Goal: Task Accomplishment & Management: Use online tool/utility

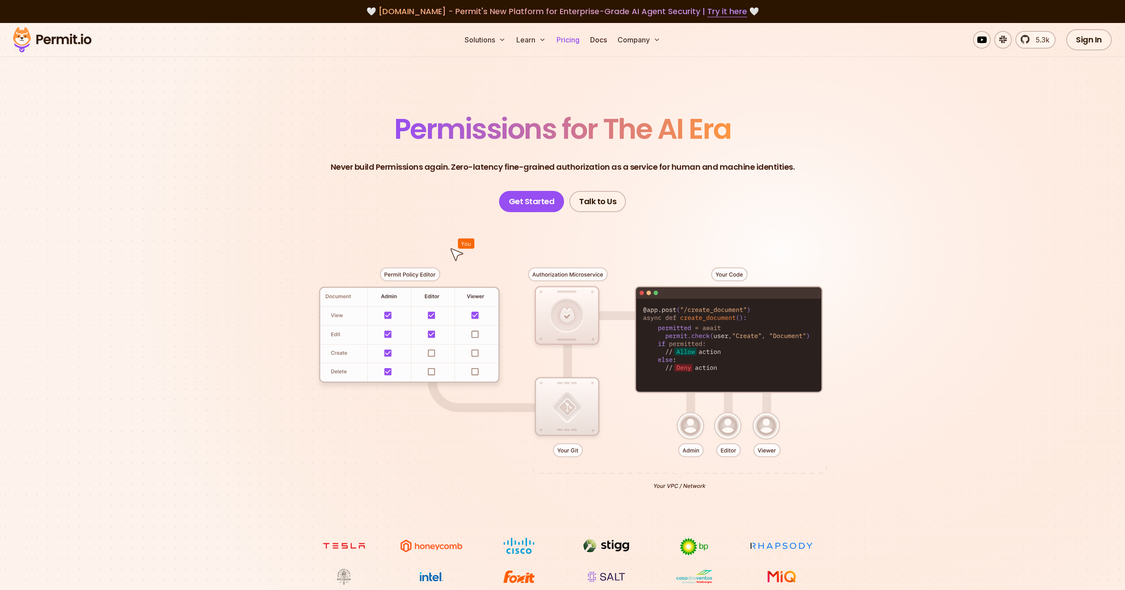
click at [573, 44] on link "Pricing" at bounding box center [568, 40] width 30 height 18
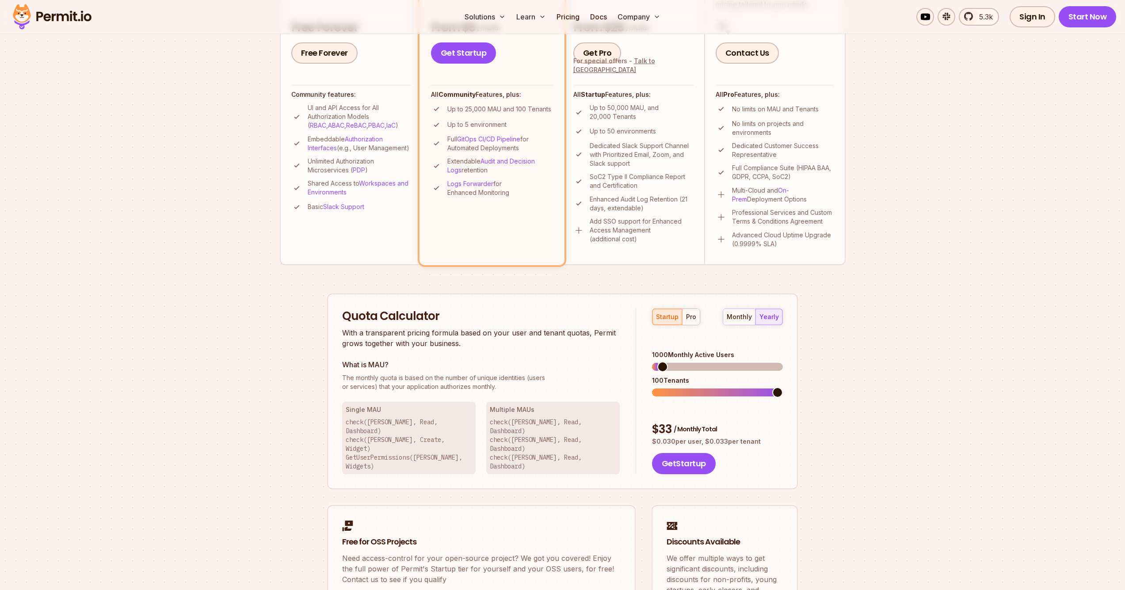
scroll to position [334, 0]
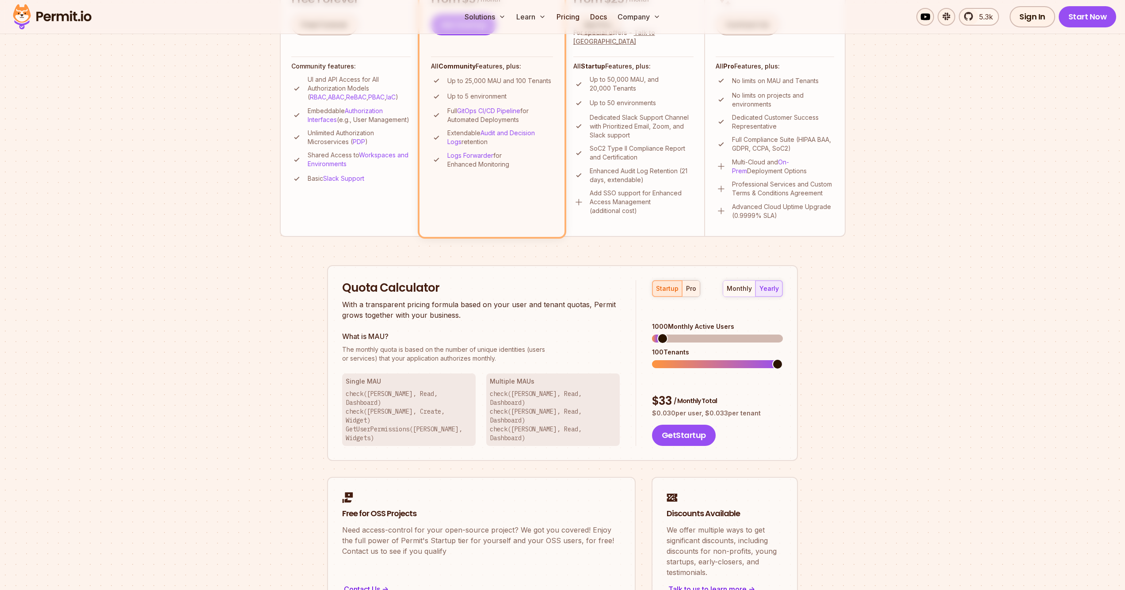
click at [700, 288] on div "startup pro monthly yearly" at bounding box center [717, 288] width 131 height 17
click at [697, 291] on button "pro" at bounding box center [691, 289] width 18 height 16
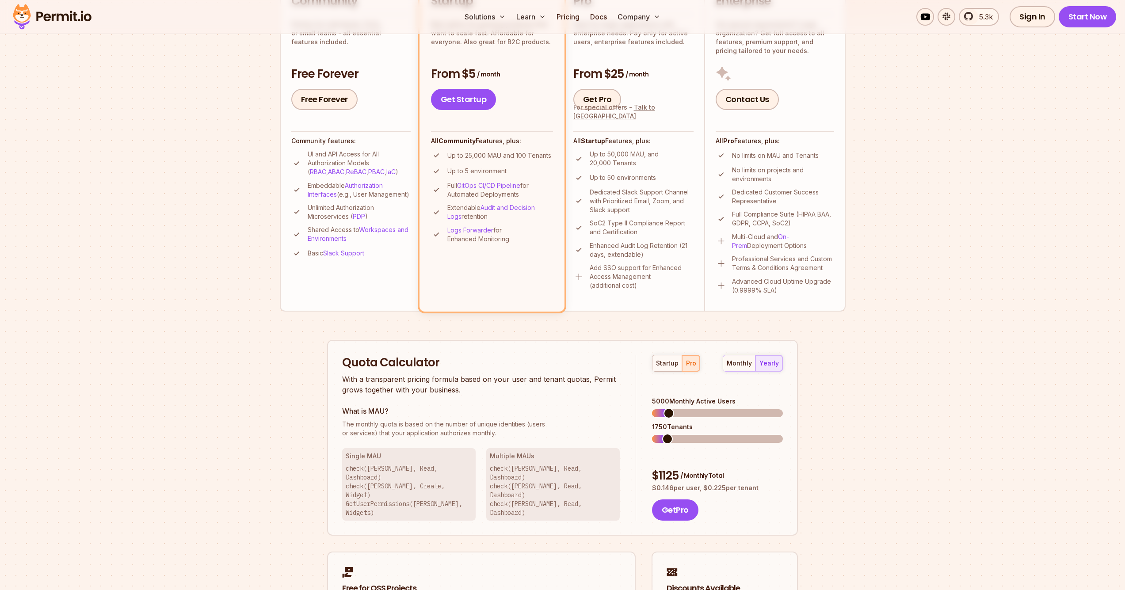
scroll to position [259, 0]
click at [642, 434] on div "startup pro monthly yearly 5000 Monthly Active Users 35 Tenants $ 1125 / Monthl…" at bounding box center [709, 438] width 147 height 166
click at [639, 429] on div "startup pro monthly yearly 5000 Monthly Active Users 35 Tenants $ 1125 / Monthl…" at bounding box center [709, 438] width 147 height 166
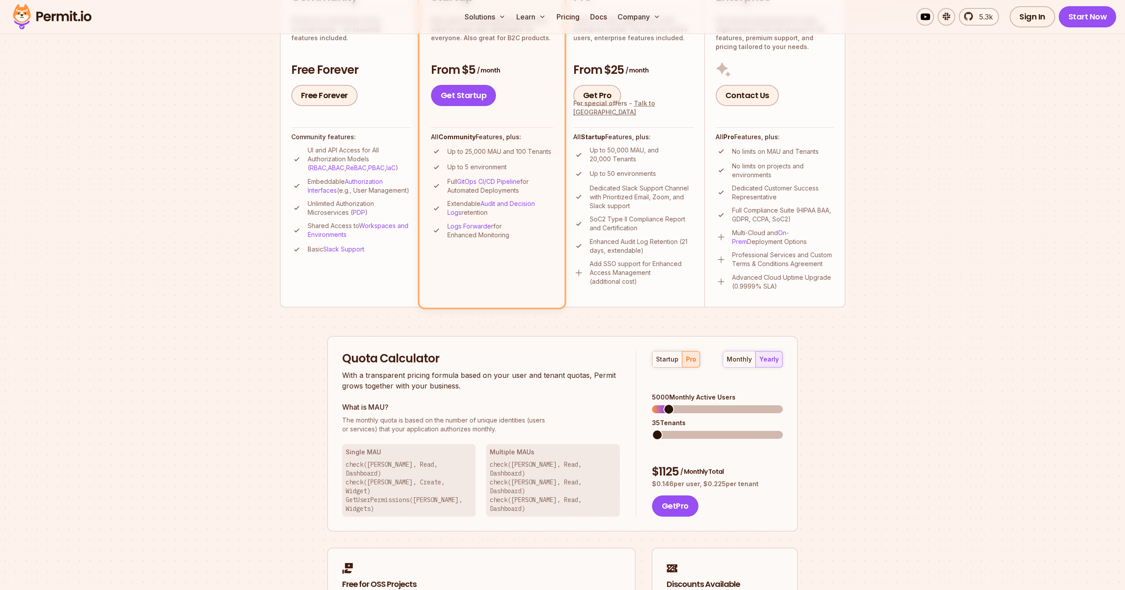
scroll to position [261, 0]
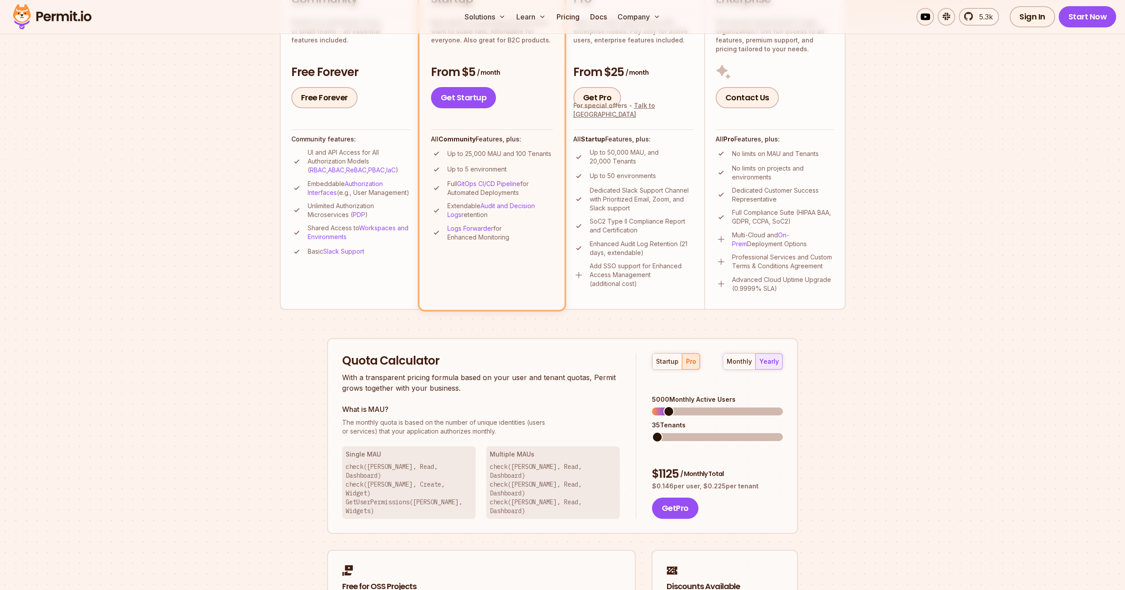
click at [545, 438] on div "Quota Calculator With a transparent pricing formula based on your user and tena…" at bounding box center [562, 436] width 471 height 196
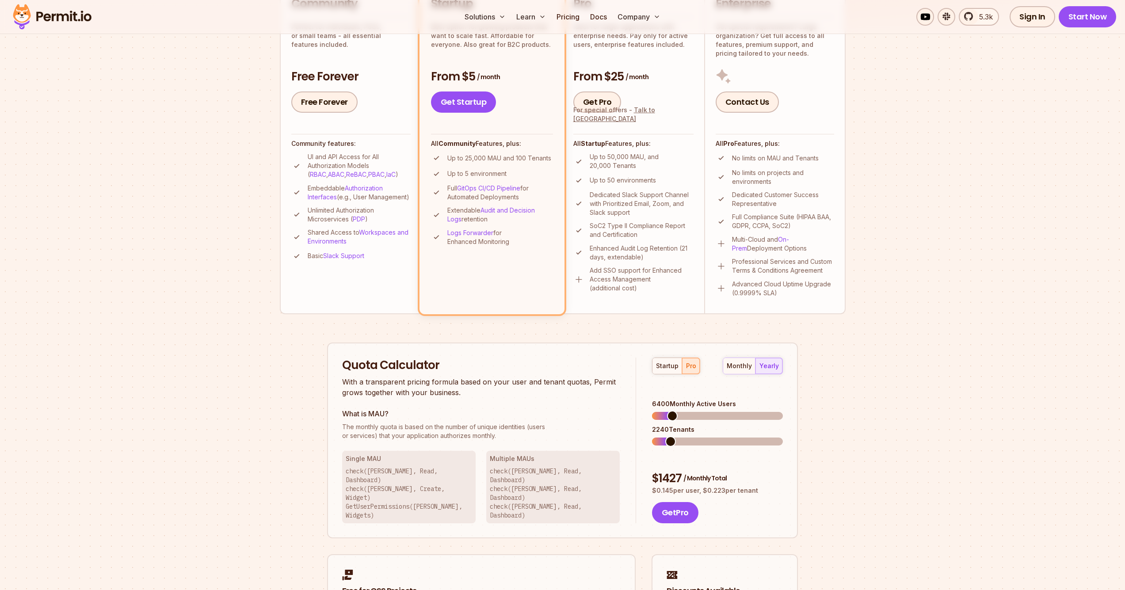
click at [668, 411] on span at bounding box center [672, 416] width 11 height 11
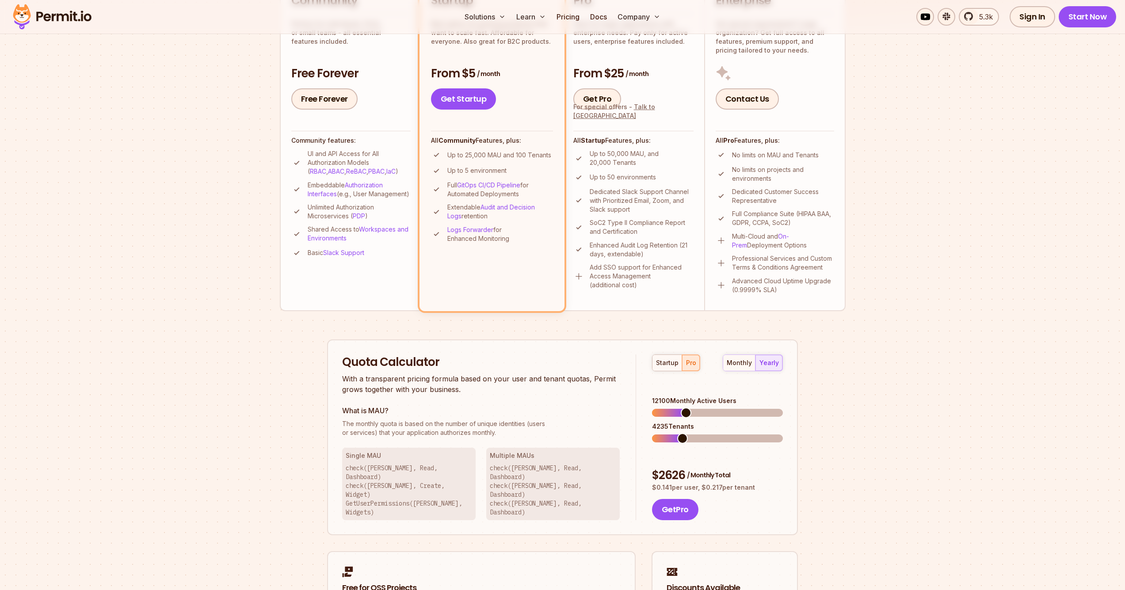
scroll to position [262, 0]
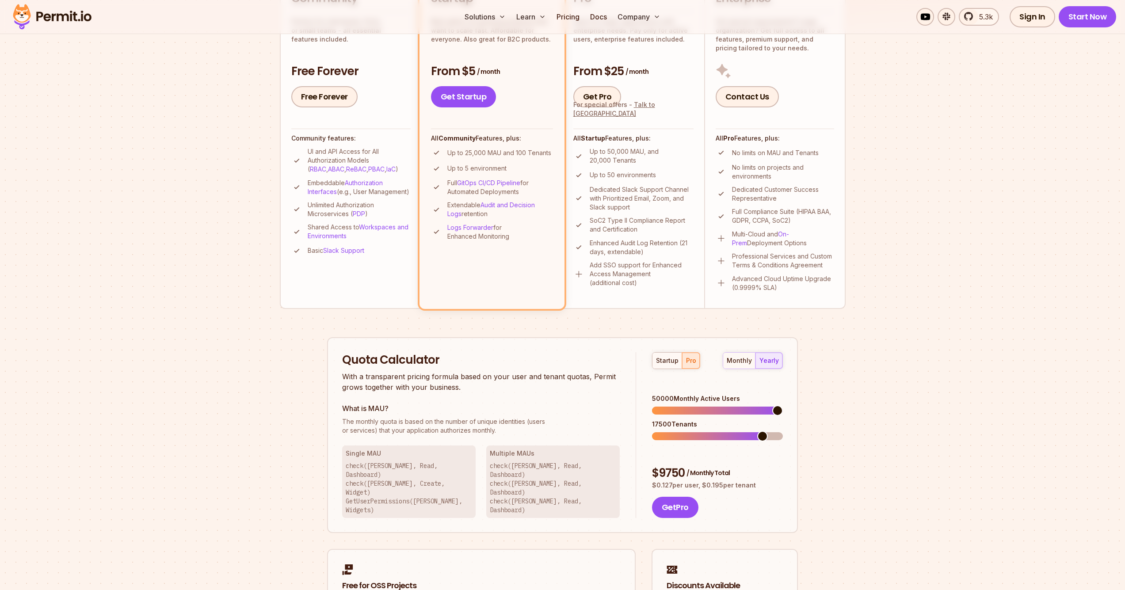
click at [783, 404] on div "Quota Calculator With a transparent pricing formula based on your user and tena…" at bounding box center [562, 435] width 471 height 196
click at [623, 454] on div "Quota Calculator With a transparent pricing formula based on your user and tena…" at bounding box center [562, 436] width 471 height 196
drag, startPoint x: 732, startPoint y: 404, endPoint x: 726, endPoint y: 401, distance: 6.7
click at [727, 401] on div "50000 Monthly Active Users 35 Tenants" at bounding box center [717, 418] width 131 height 46
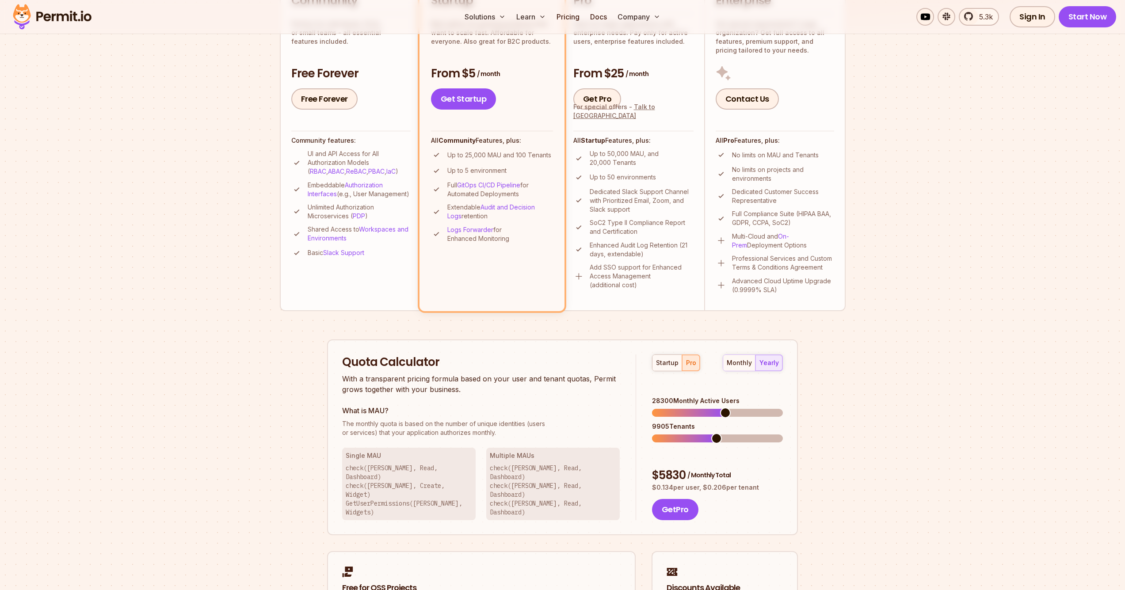
click at [725, 409] on span at bounding box center [717, 413] width 131 height 8
click at [658, 408] on span at bounding box center [663, 413] width 11 height 11
click at [648, 425] on div "startup pro monthly yearly 2700 Monthly Active Users 35 Tenants $ 618 / Monthly…" at bounding box center [709, 438] width 147 height 166
click at [672, 408] on span at bounding box center [675, 413] width 11 height 11
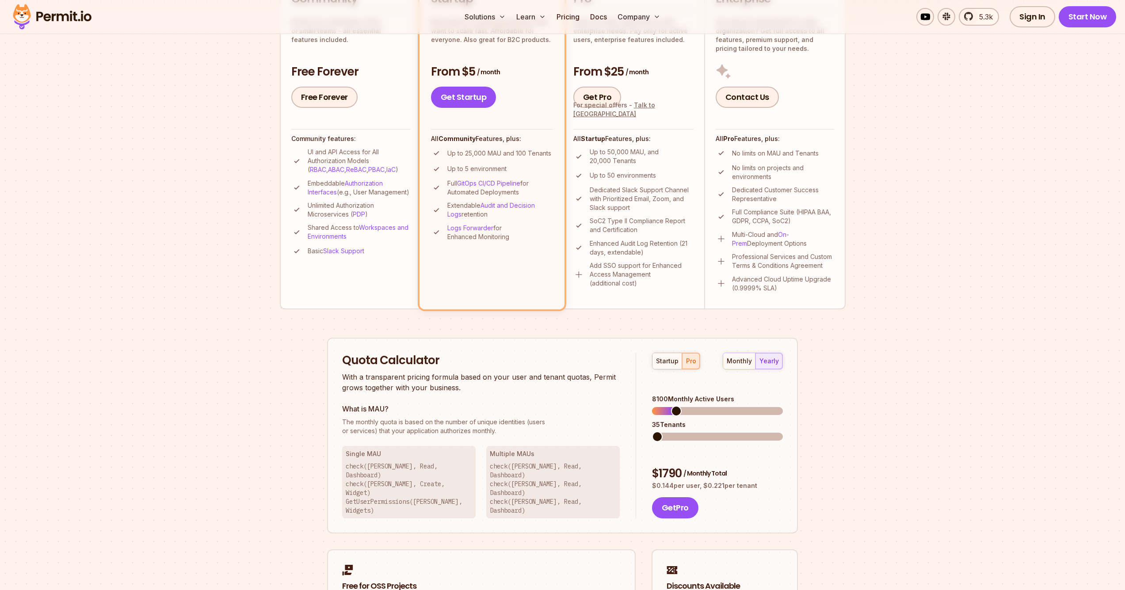
click at [610, 437] on div "Quota Calculator With a transparent pricing formula based on your user and tena…" at bounding box center [562, 436] width 471 height 196
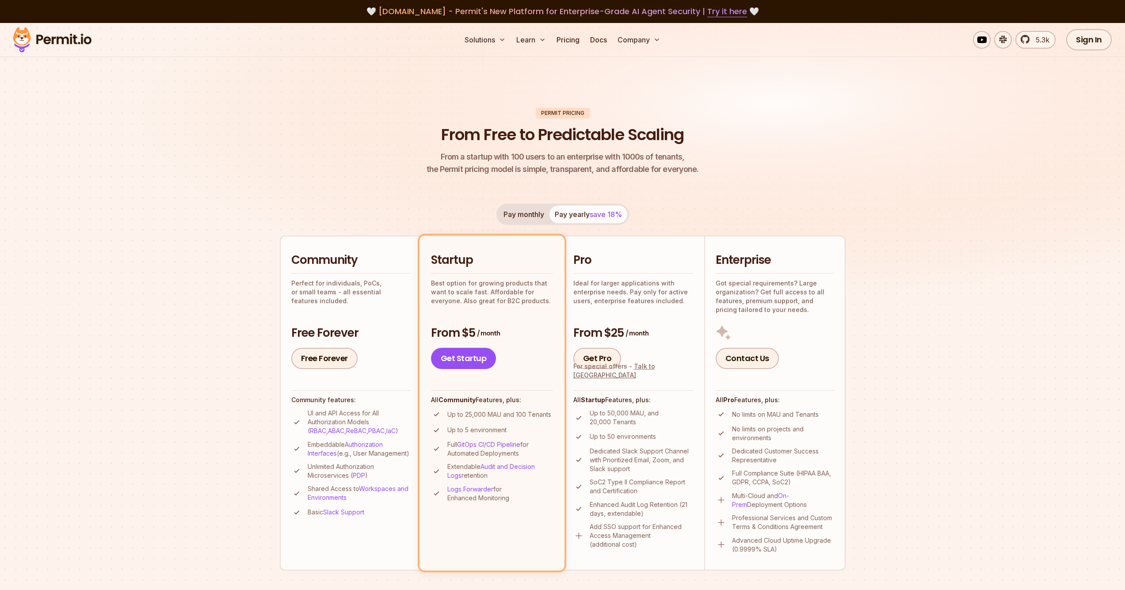
scroll to position [0, 0]
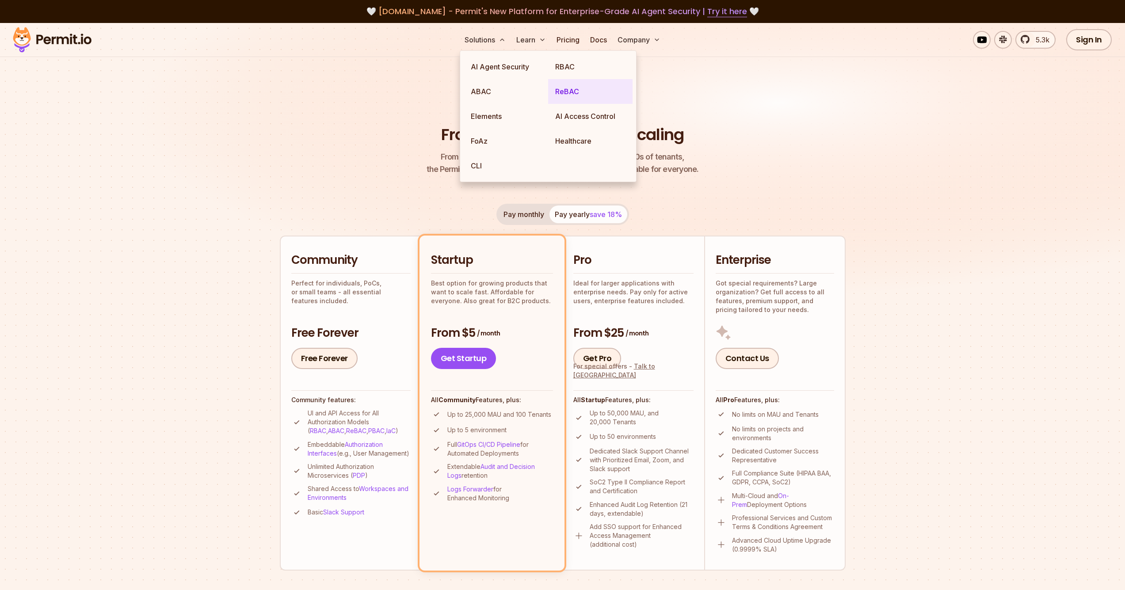
click at [571, 85] on link "ReBAC" at bounding box center [590, 91] width 84 height 25
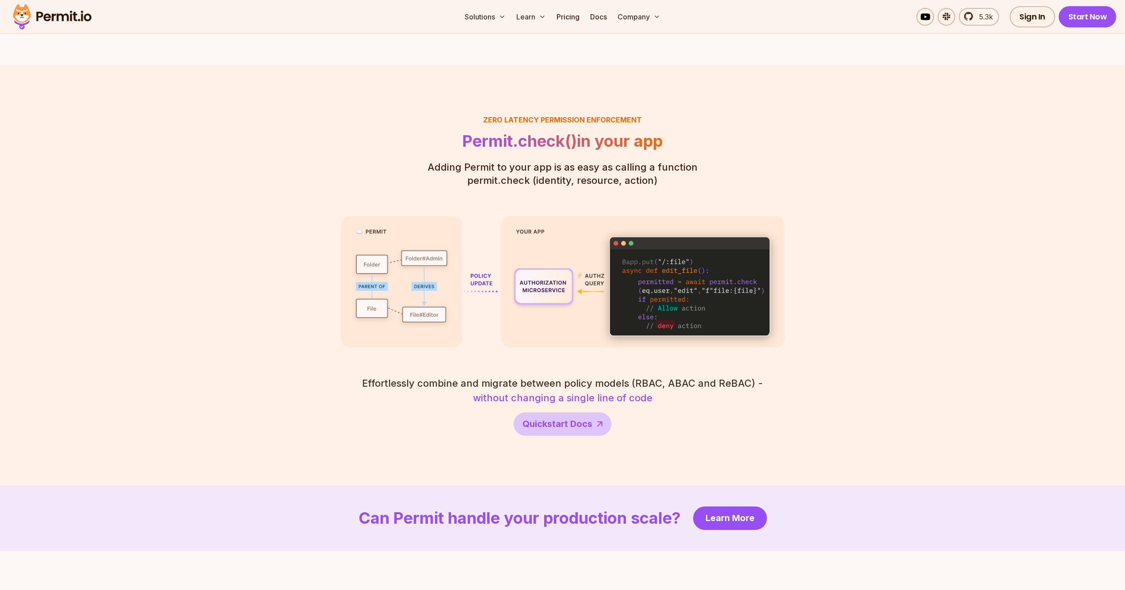
scroll to position [1461, 0]
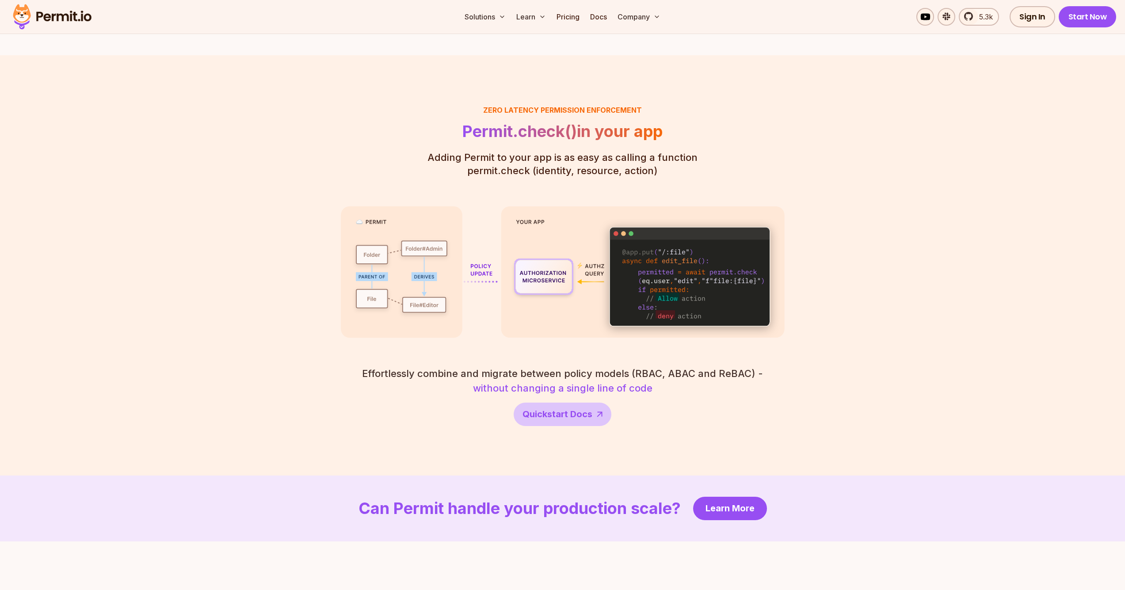
click at [466, 164] on div "Zero latency Permission enforcement Permit.check() in your app Adding Permit to…" at bounding box center [563, 265] width 444 height 321
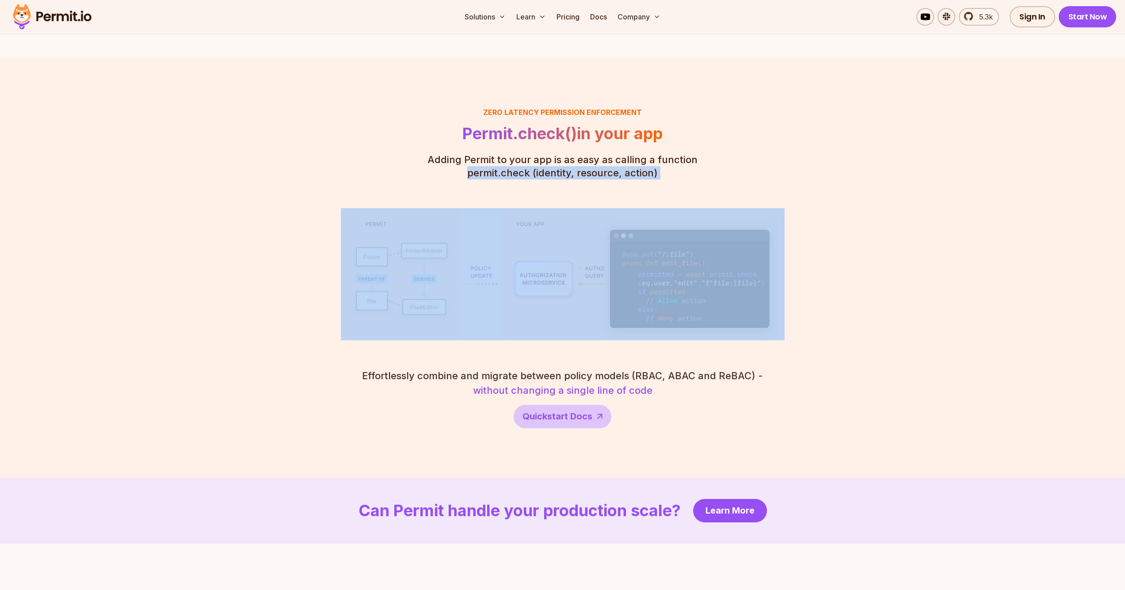
click at [466, 164] on p "Adding Permit to your app is as easy as calling a function permit.check (identi…" at bounding box center [562, 166] width 270 height 27
click at [473, 163] on p "Adding Permit to your app is as easy as calling a function permit.check (identi…" at bounding box center [562, 167] width 270 height 27
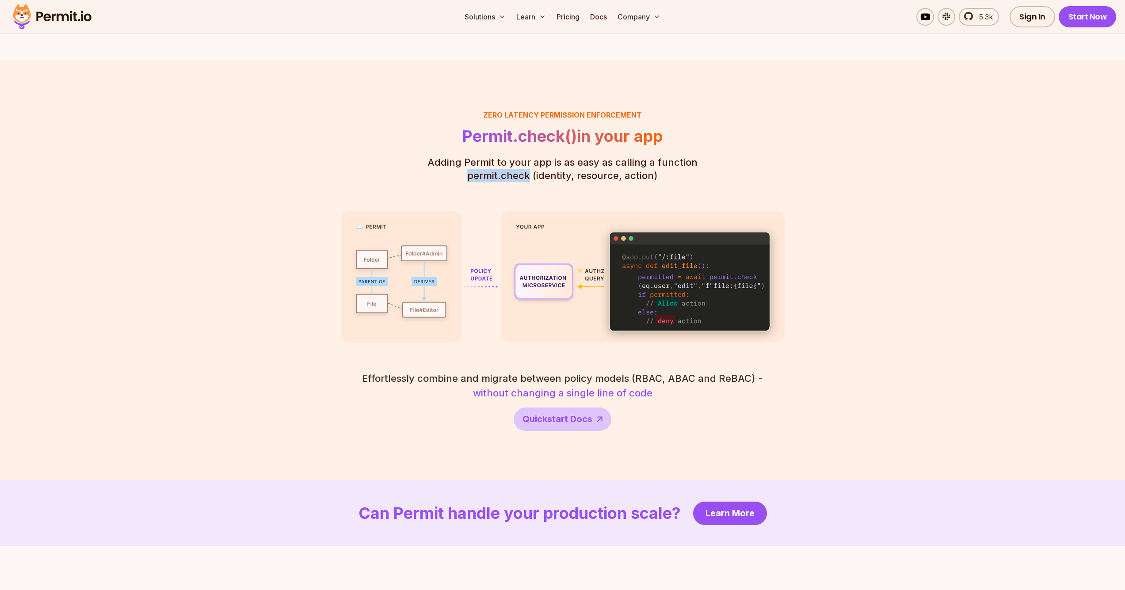
click at [473, 163] on p "Adding Permit to your app is as easy as calling a function permit.check (identi…" at bounding box center [562, 169] width 270 height 27
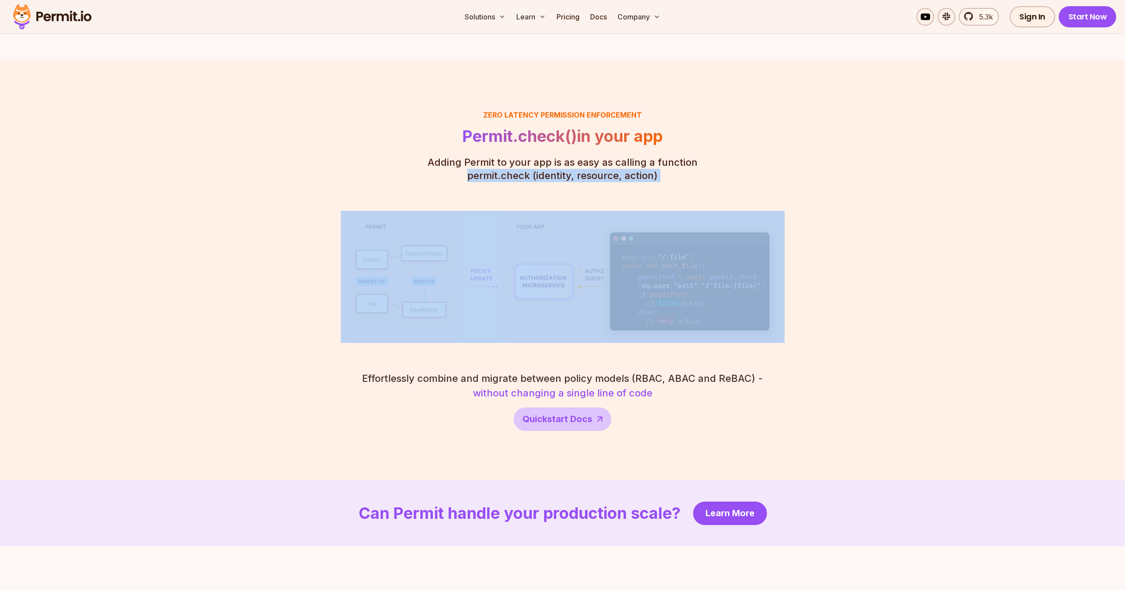
click at [473, 163] on p "Adding Permit to your app is as easy as calling a function permit.check (identi…" at bounding box center [562, 169] width 270 height 27
click at [471, 166] on p "Adding Permit to your app is as easy as calling a function permit.check (identi…" at bounding box center [562, 169] width 270 height 27
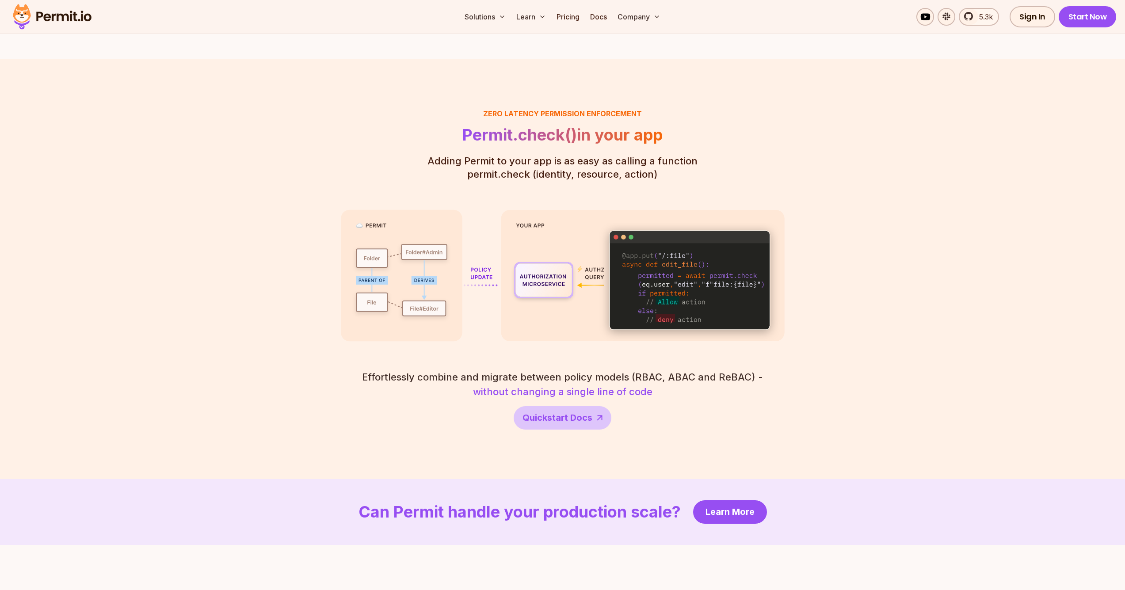
click at [471, 166] on p "Adding Permit to your app is as easy as calling a function permit.check (identi…" at bounding box center [562, 167] width 270 height 27
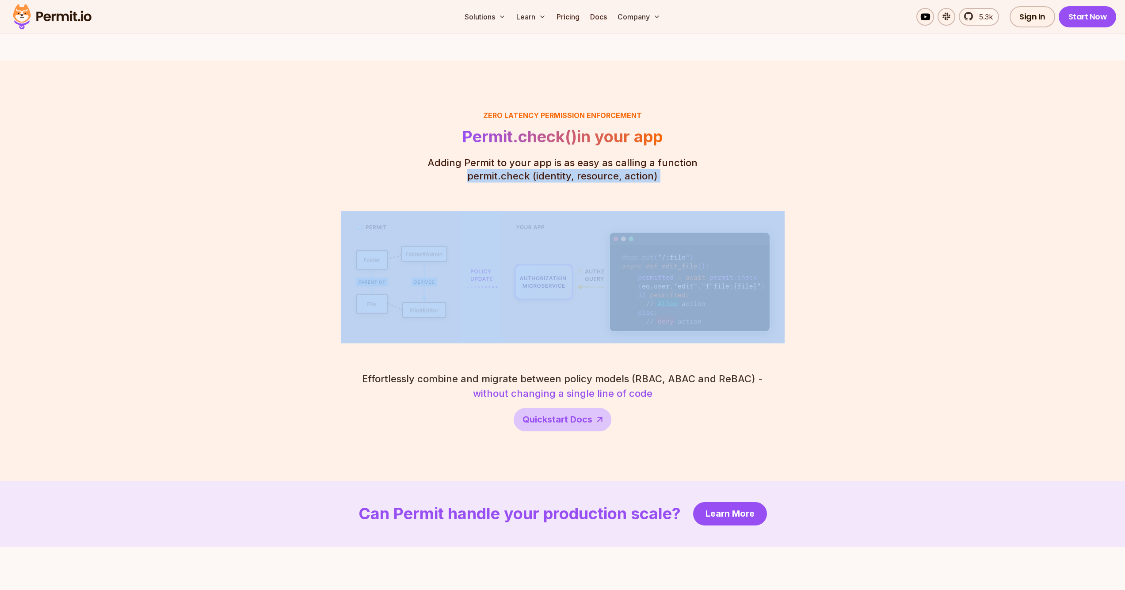
click at [471, 166] on p "Adding Permit to your app is as easy as calling a function permit.check (identi…" at bounding box center [562, 169] width 270 height 27
click at [470, 173] on div "Zero latency Permission enforcement Permit.check() in your app Adding Permit to…" at bounding box center [563, 270] width 444 height 321
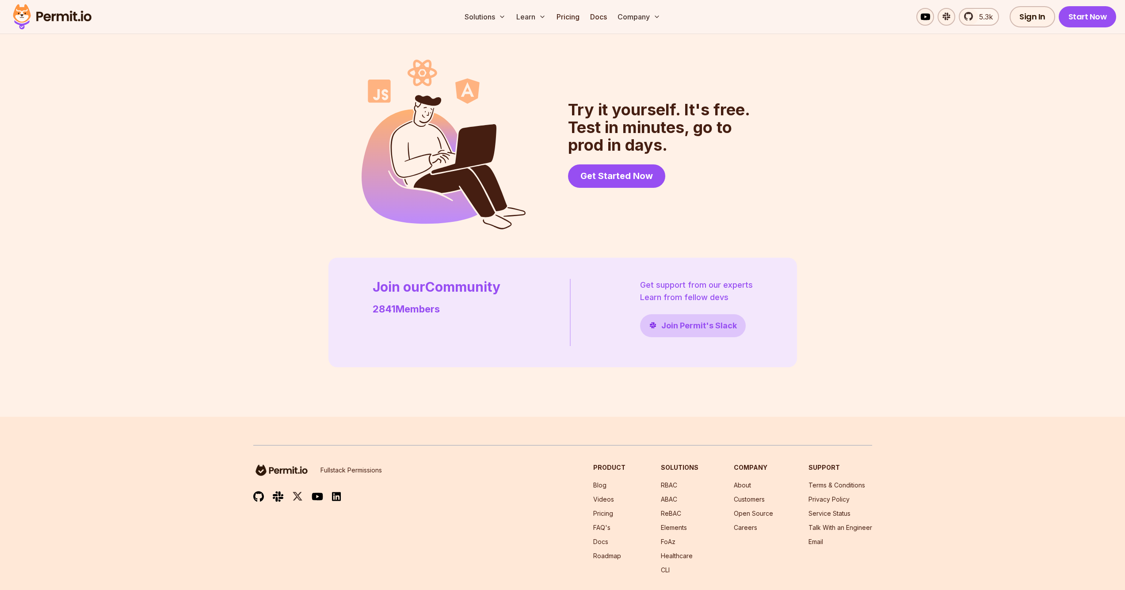
scroll to position [2309, 0]
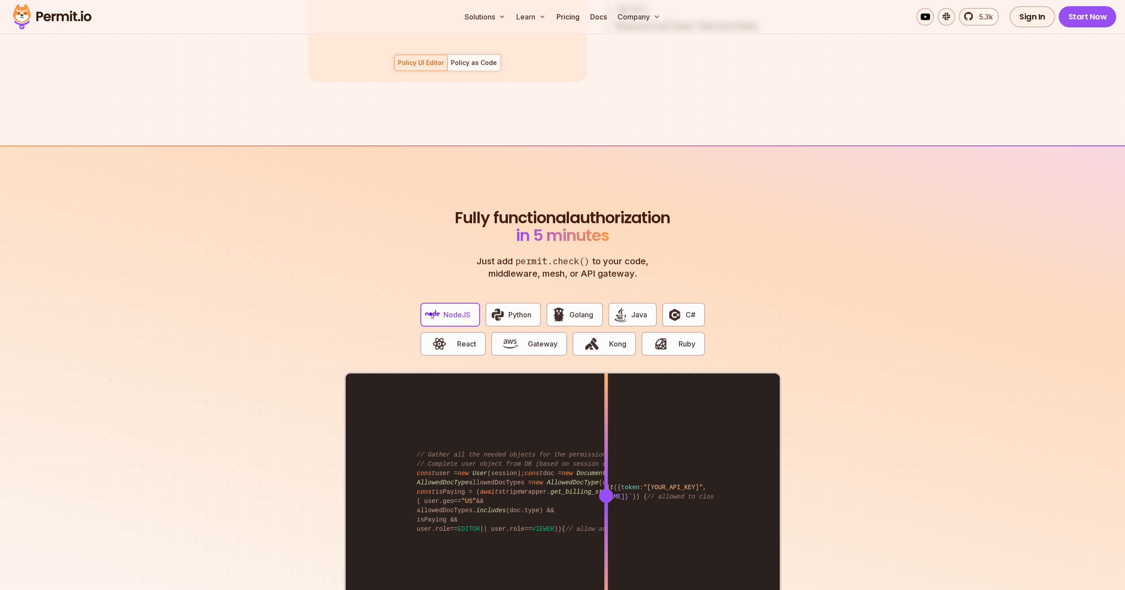
scroll to position [1501, 0]
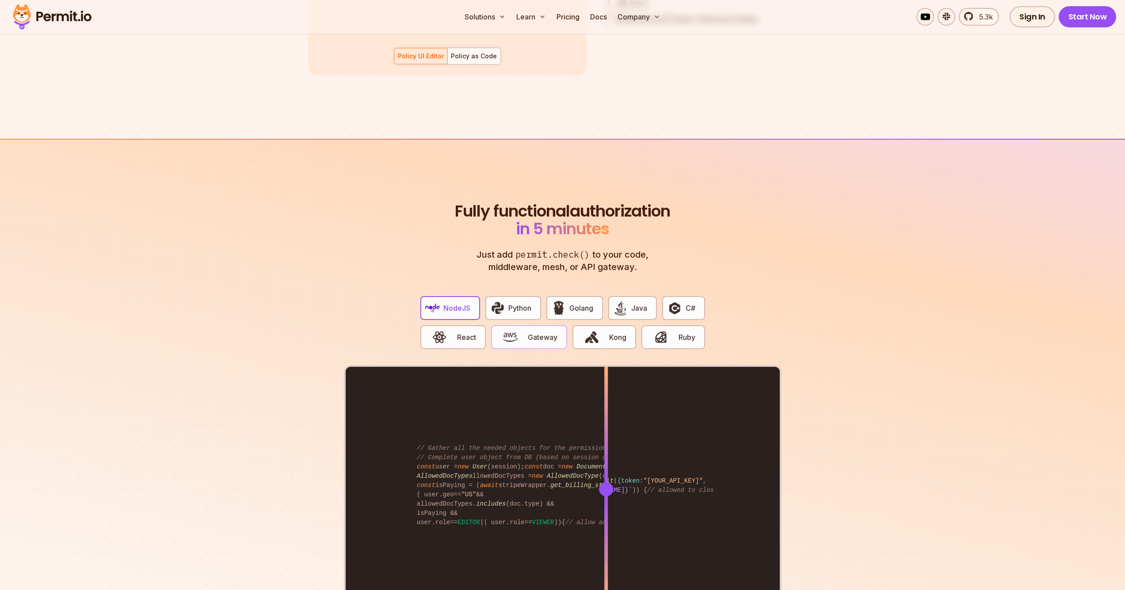
drag, startPoint x: 551, startPoint y: 334, endPoint x: 532, endPoint y: 334, distance: 19.0
click at [551, 334] on button "Gateway" at bounding box center [529, 337] width 76 height 24
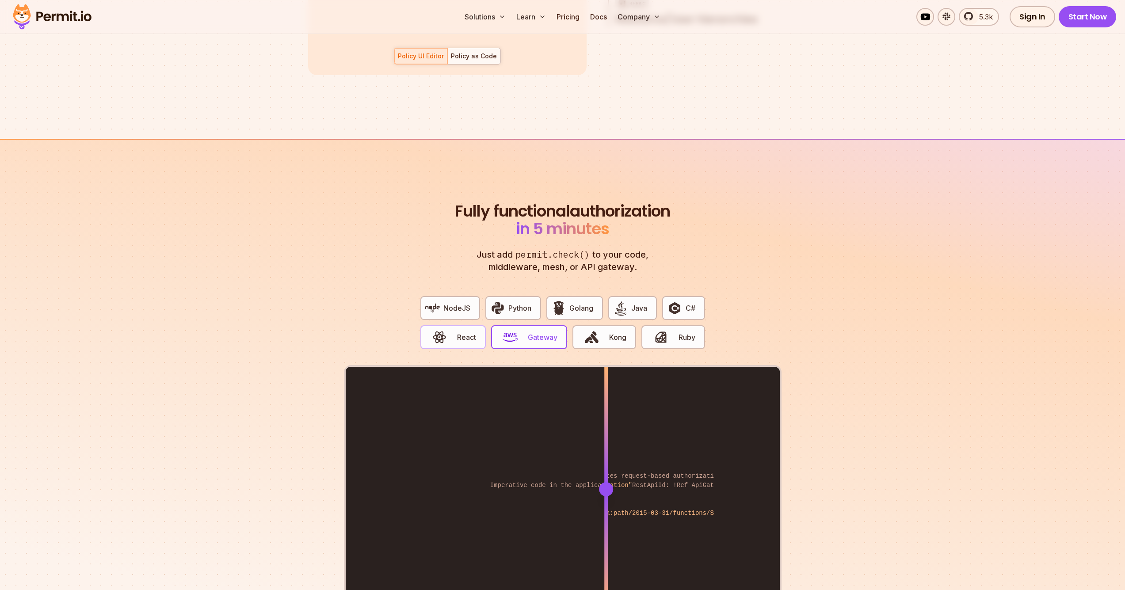
drag, startPoint x: 486, startPoint y: 329, endPoint x: 468, endPoint y: 331, distance: 18.3
click at [484, 330] on div "NodeJS Python Golang Java C# React Gateway Kong Ruby" at bounding box center [562, 327] width 299 height 76
click at [467, 332] on span "React" at bounding box center [466, 337] width 19 height 11
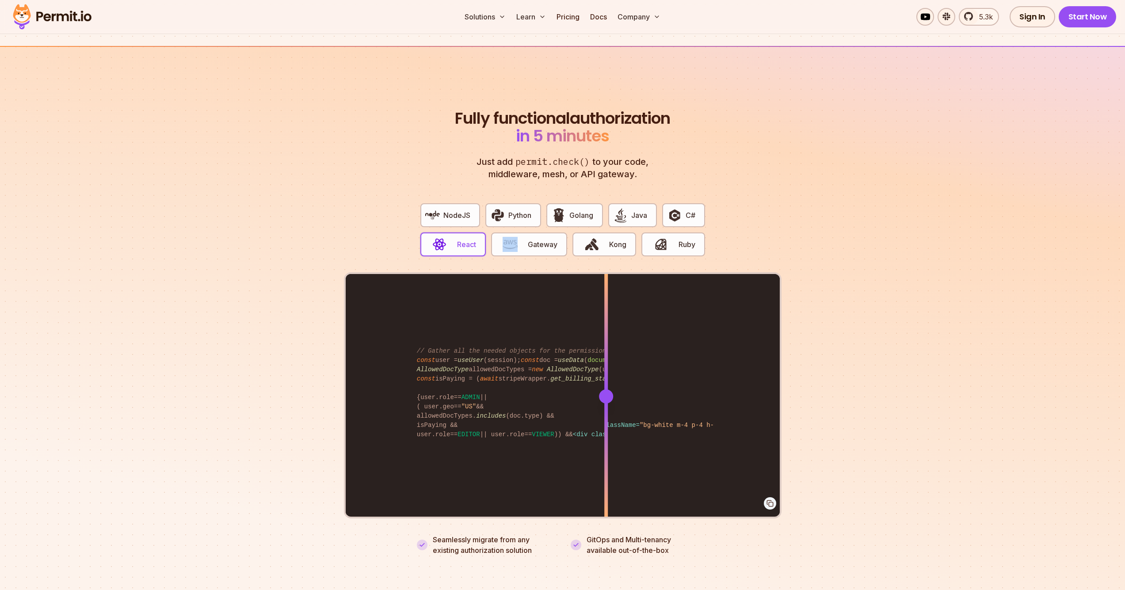
scroll to position [1605, 0]
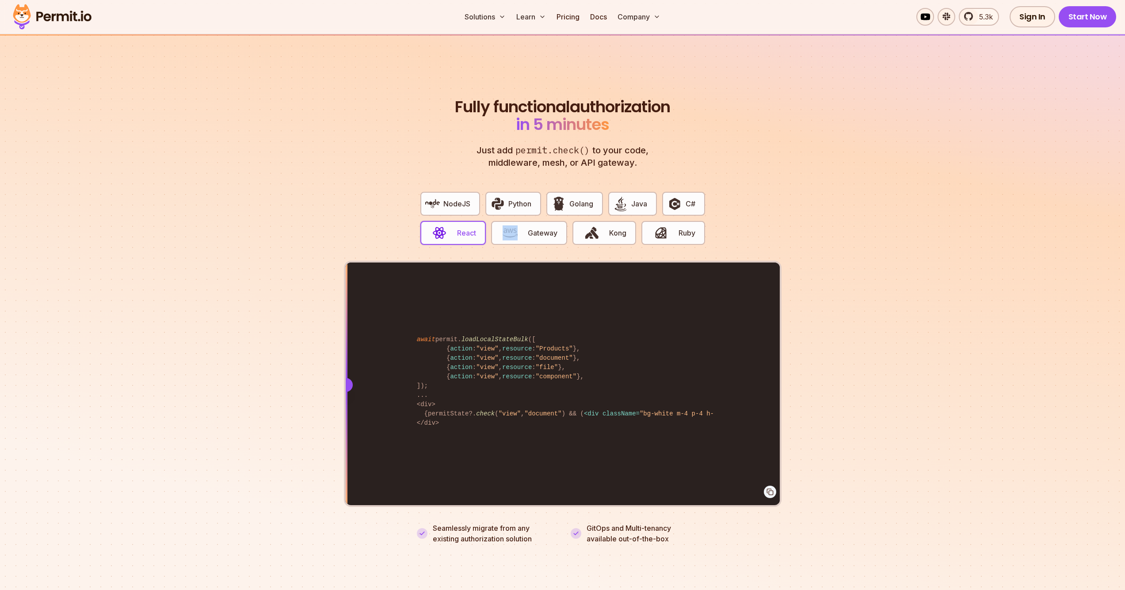
drag, startPoint x: 607, startPoint y: 368, endPoint x: 317, endPoint y: 394, distance: 291.1
click at [317, 394] on section "Fully functional authorization in 5 minutes Just add permit.check() to your cod…" at bounding box center [562, 310] width 1125 height 552
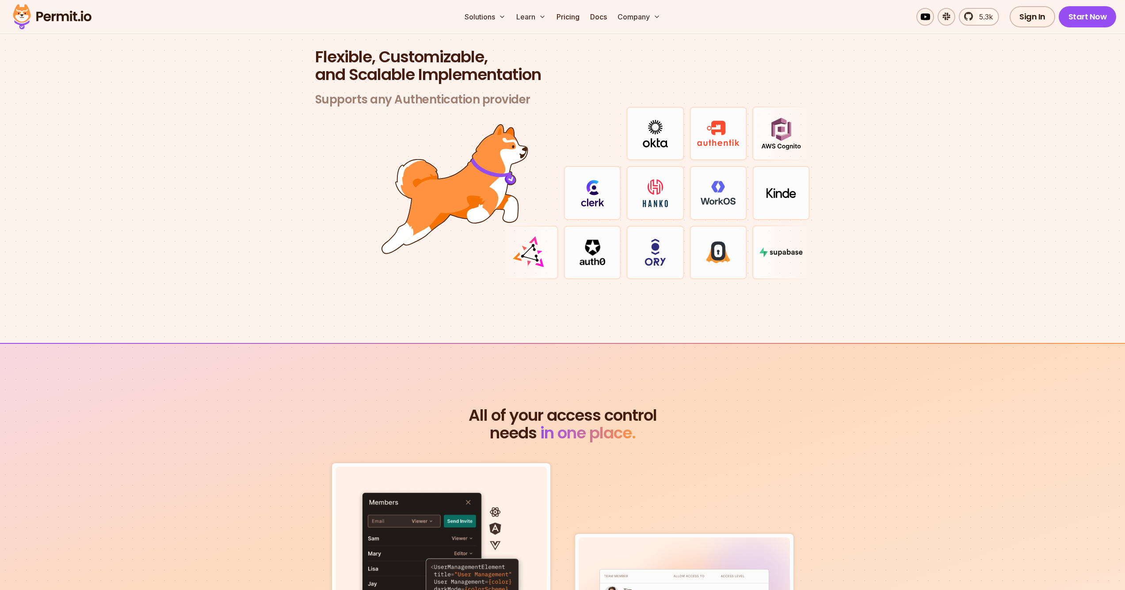
scroll to position [2583, 0]
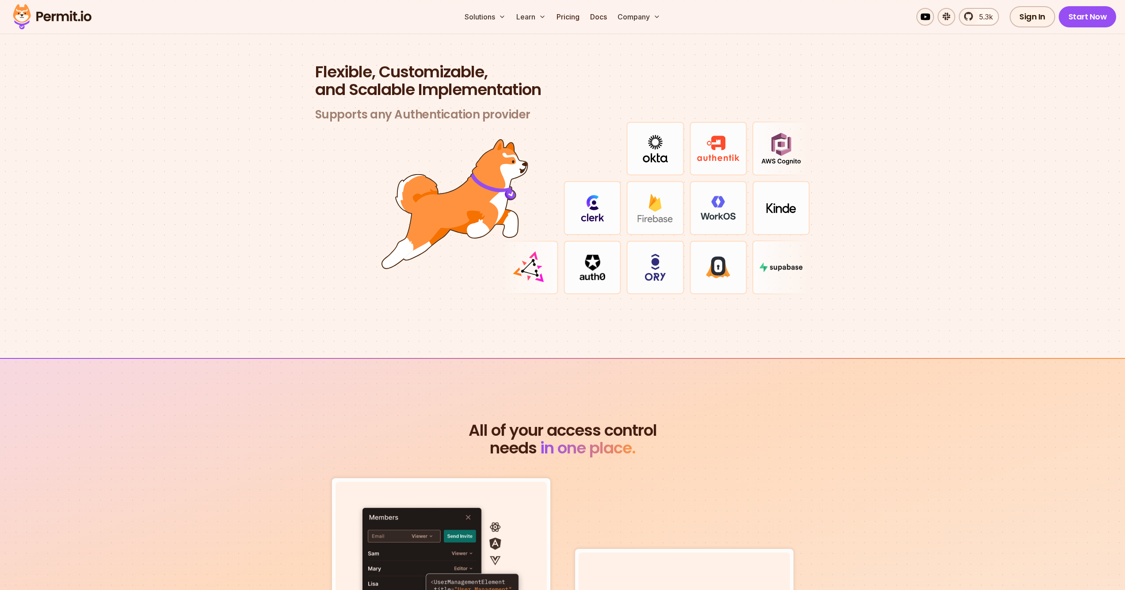
click at [656, 209] on img at bounding box center [655, 208] width 36 height 28
click at [649, 213] on img at bounding box center [655, 213] width 25 height 28
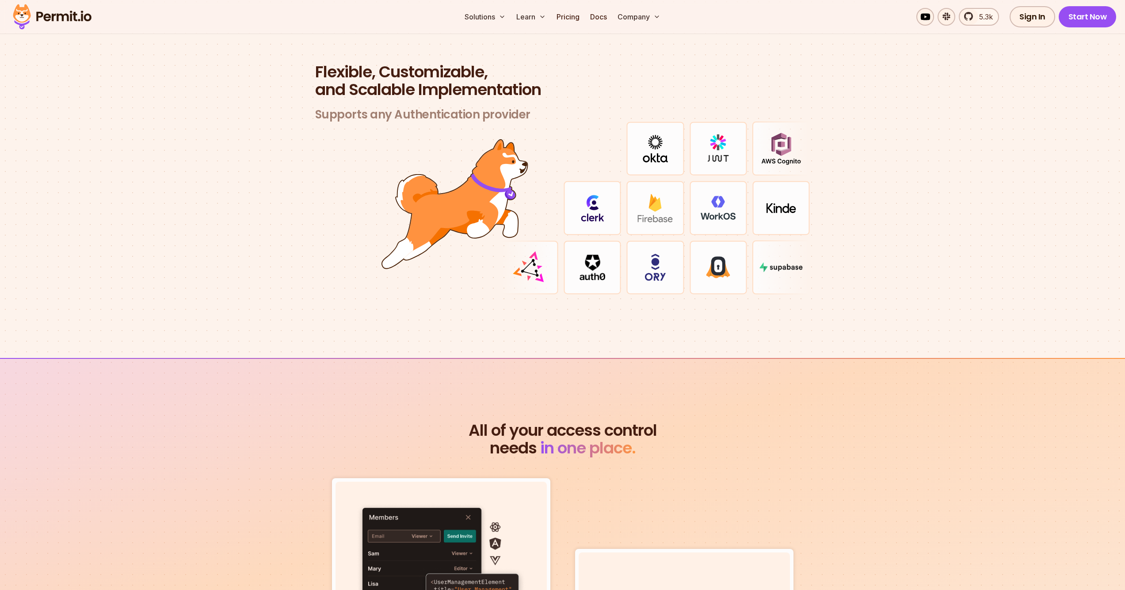
click at [649, 213] on img at bounding box center [655, 213] width 25 height 28
click at [643, 213] on img at bounding box center [655, 213] width 25 height 28
drag, startPoint x: 602, startPoint y: 210, endPoint x: 583, endPoint y: 214, distance: 19.3
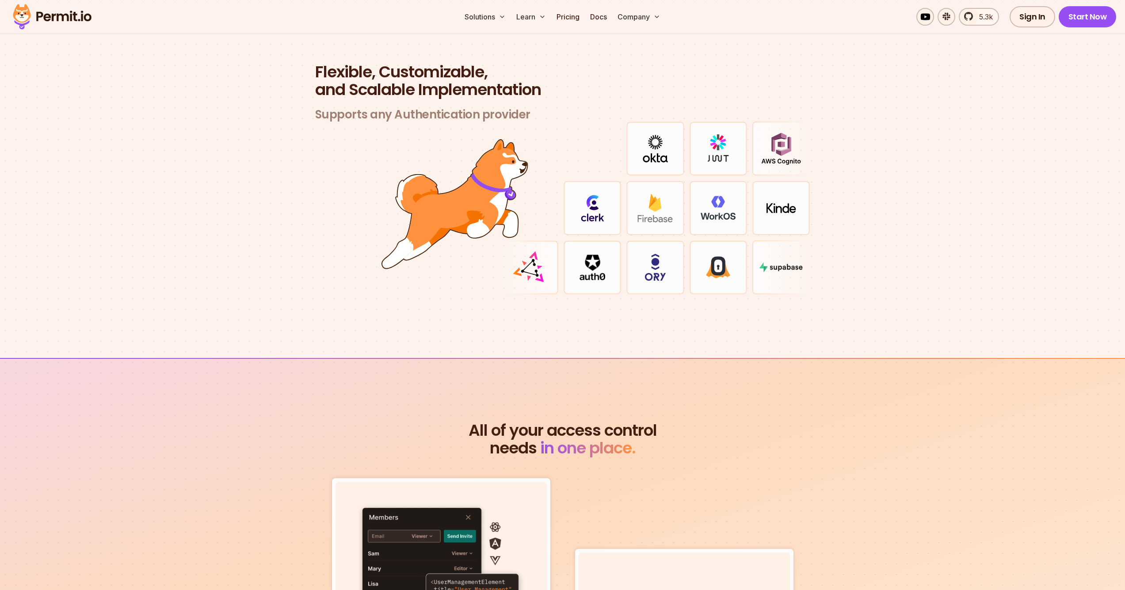
click at [591, 213] on div at bounding box center [591, 208] width 57 height 54
drag, startPoint x: 606, startPoint y: 214, endPoint x: 663, endPoint y: 200, distance: 58.7
click at [612, 211] on div at bounding box center [591, 208] width 57 height 54
click at [642, 222] on div at bounding box center [654, 208] width 57 height 54
drag, startPoint x: 592, startPoint y: 313, endPoint x: 279, endPoint y: 311, distance: 313.4
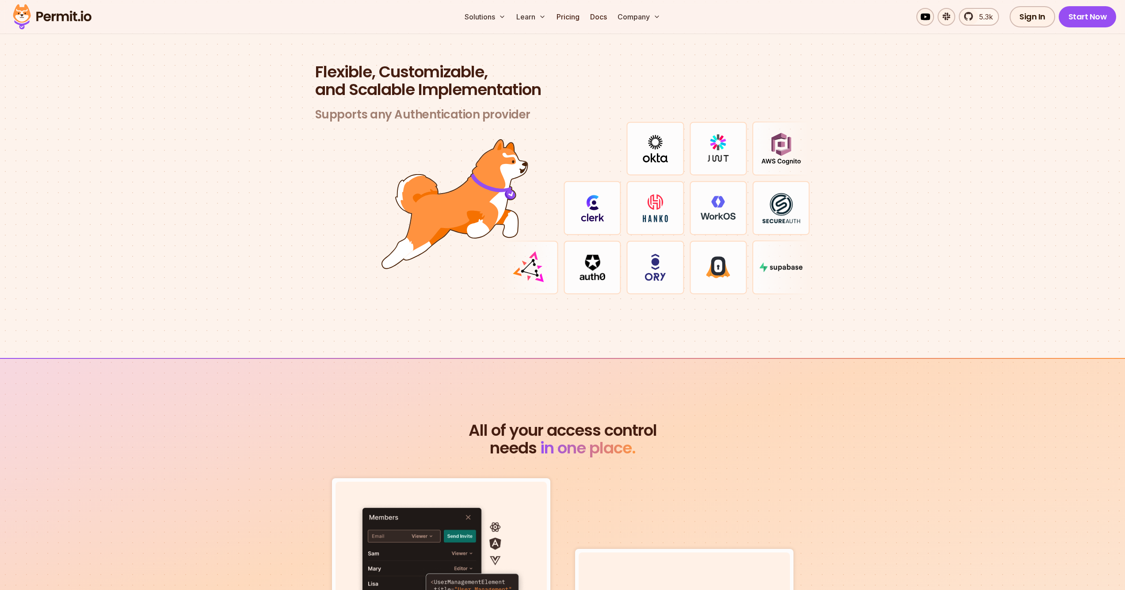
click at [581, 318] on section "Flexible, Customizable, and Scalable Implementation Supports any Authentication…" at bounding box center [562, 190] width 1125 height 338
click at [543, 252] on img at bounding box center [529, 268] width 36 height 36
click at [655, 204] on img at bounding box center [655, 207] width 36 height 28
click at [720, 206] on img at bounding box center [718, 208] width 35 height 24
click at [760, 211] on div at bounding box center [780, 208] width 57 height 54
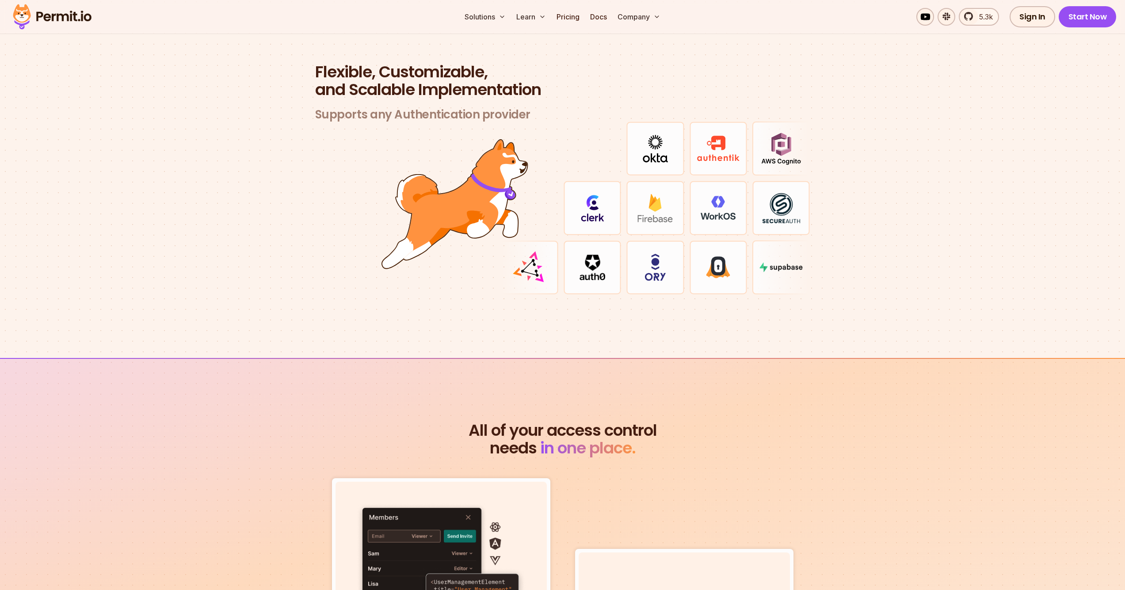
click at [765, 209] on img at bounding box center [781, 208] width 38 height 31
click at [715, 260] on img at bounding box center [718, 267] width 24 height 22
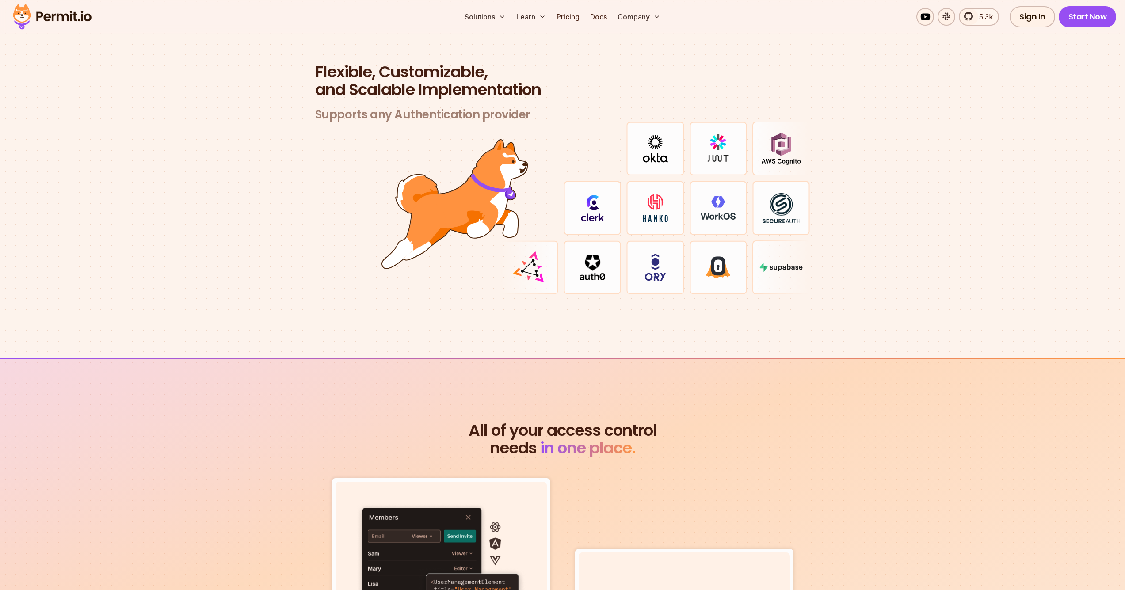
click at [668, 265] on div at bounding box center [654, 267] width 57 height 54
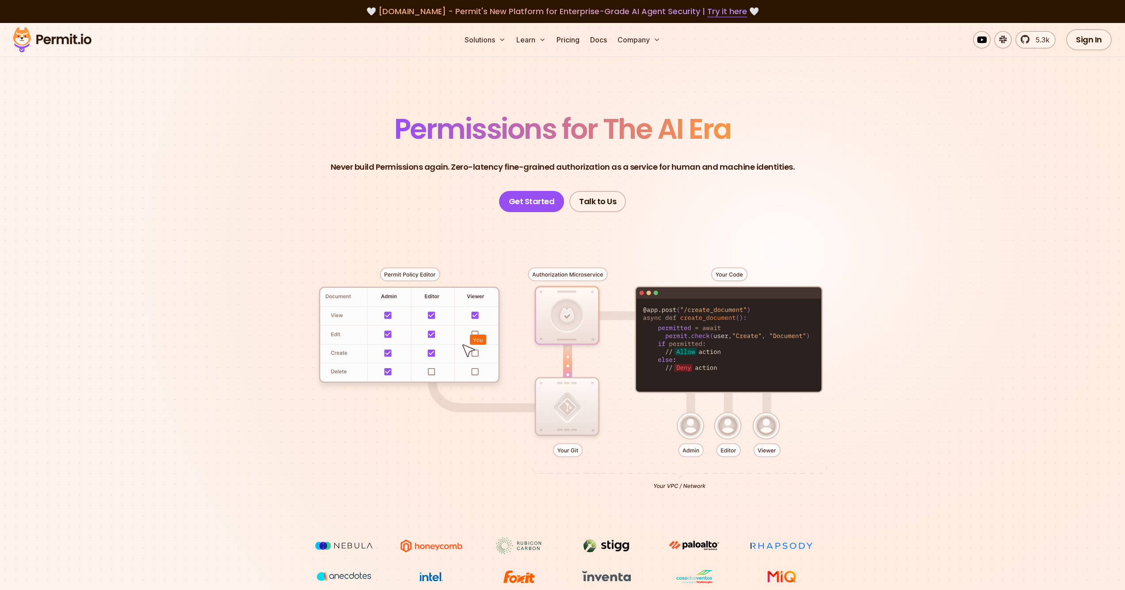
scroll to position [0, 0]
click at [559, 47] on link "Pricing" at bounding box center [568, 40] width 30 height 18
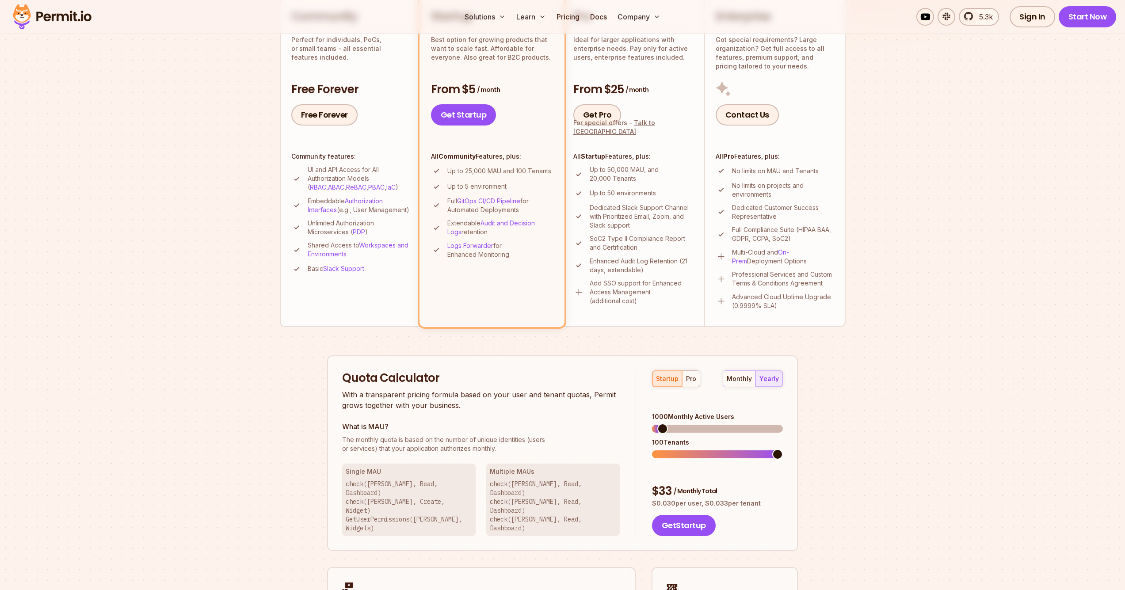
scroll to position [244, 0]
click at [707, 424] on span at bounding box center [717, 428] width 131 height 8
click at [618, 422] on div "Quota Calculator With a transparent pricing formula based on your user and tena…" at bounding box center [562, 452] width 471 height 196
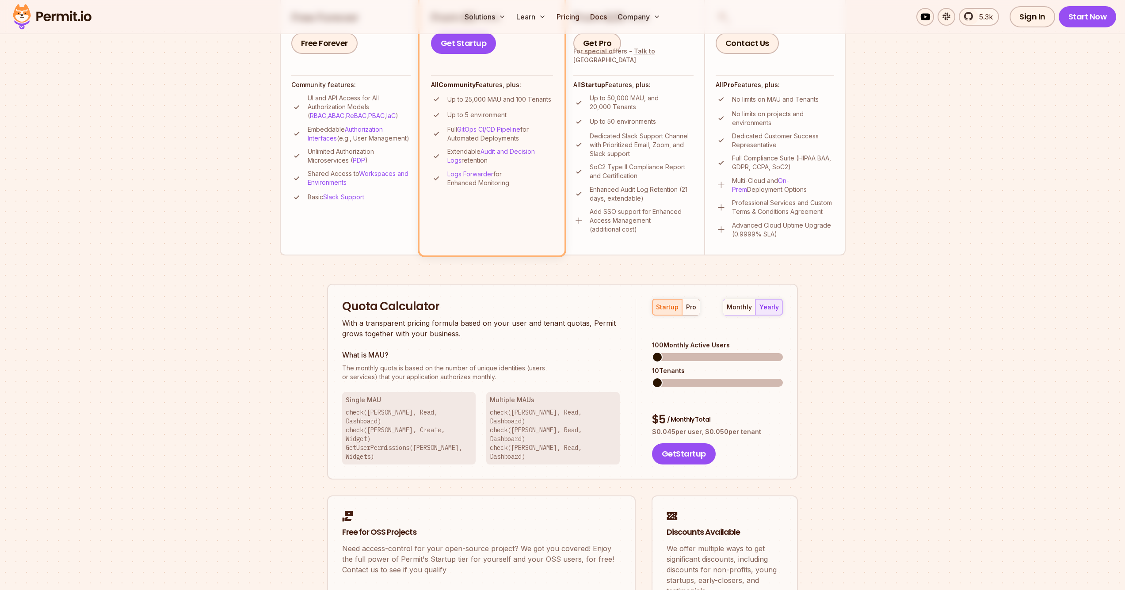
scroll to position [318, 0]
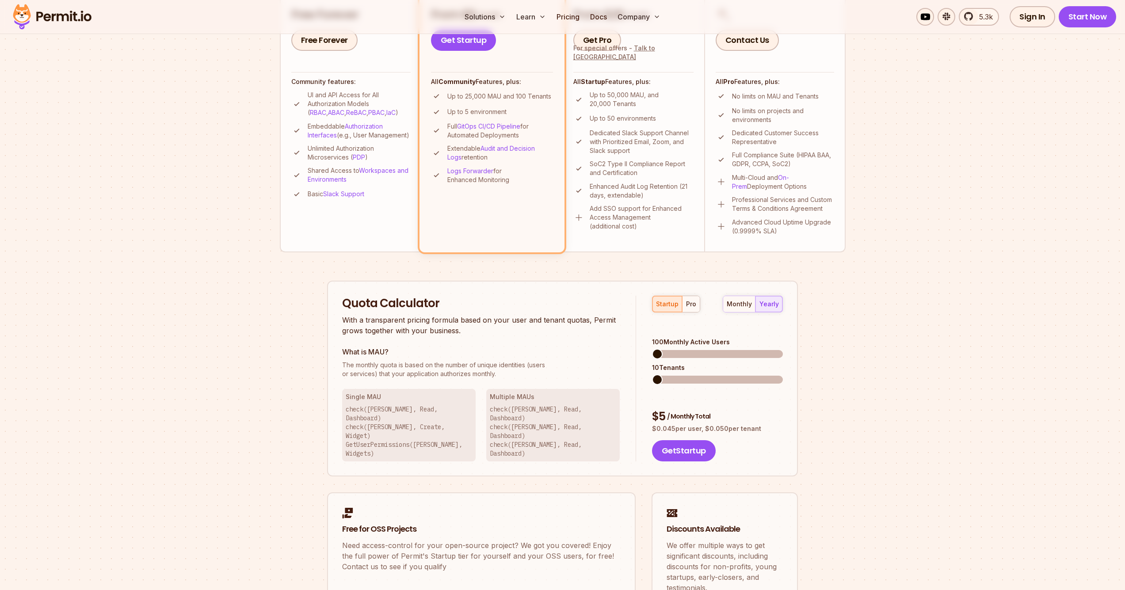
click at [407, 338] on div "Quota Calculator With a transparent pricing formula based on your user and tena…" at bounding box center [489, 379] width 294 height 166
click at [413, 362] on span "The monthly quota is based on the number of unique identities (users" at bounding box center [481, 365] width 278 height 9
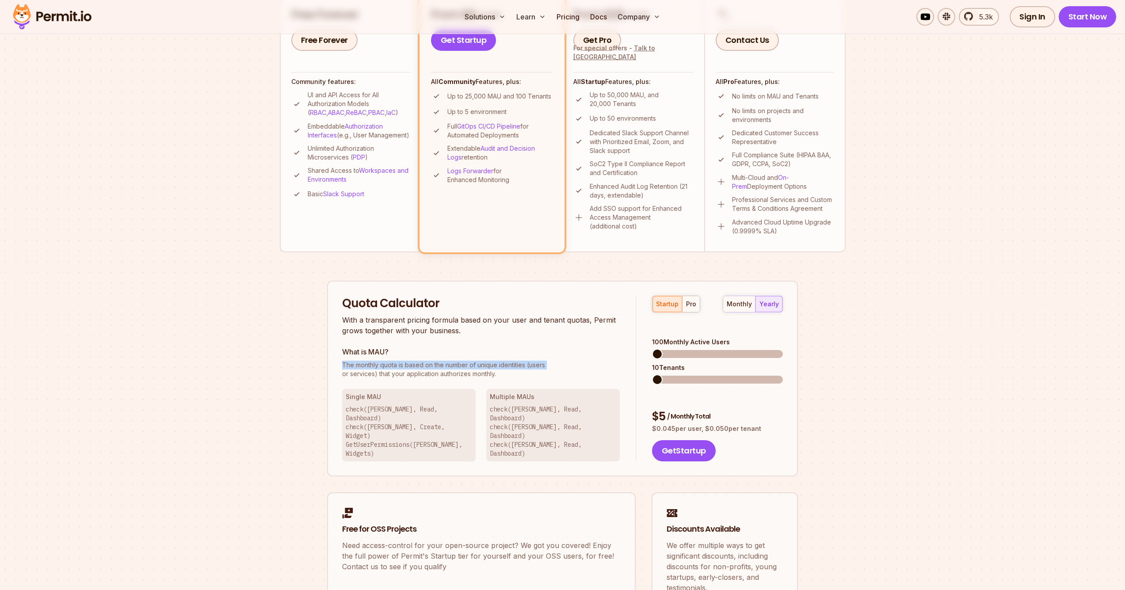
click at [413, 362] on span "The monthly quota is based on the number of unique identities (users" at bounding box center [481, 365] width 278 height 9
click at [403, 362] on span "The monthly quota is based on the number of unique identities (users" at bounding box center [481, 365] width 278 height 9
click at [415, 360] on div "What is MAU? The monthly quota is based on the number of unique identities (use…" at bounding box center [481, 362] width 278 height 32
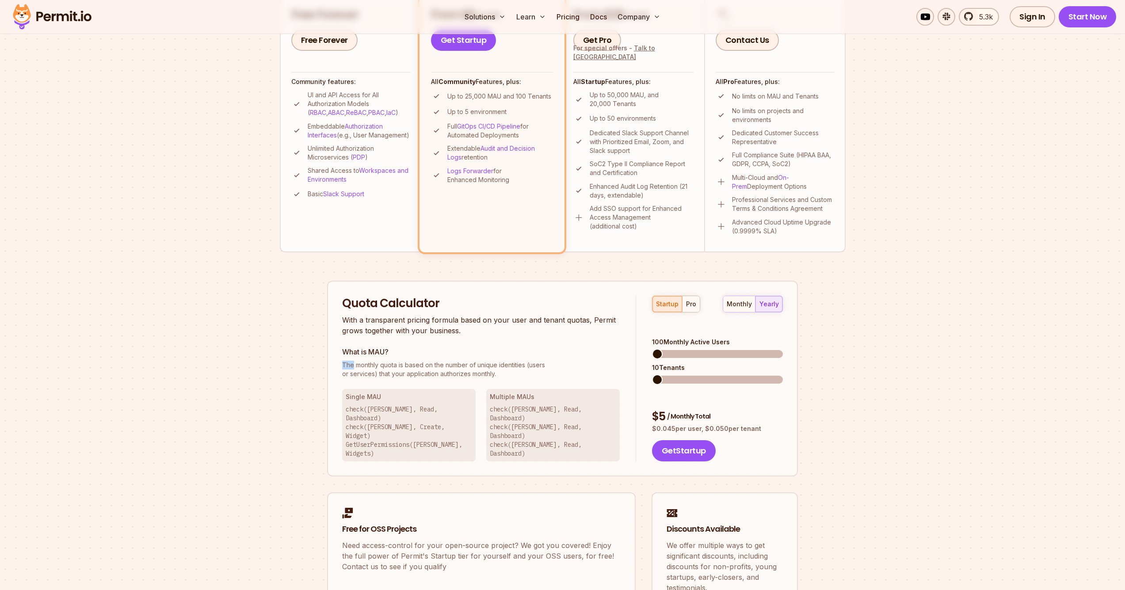
click at [415, 360] on div "What is MAU? The monthly quota is based on the number of unique identities (use…" at bounding box center [481, 362] width 278 height 32
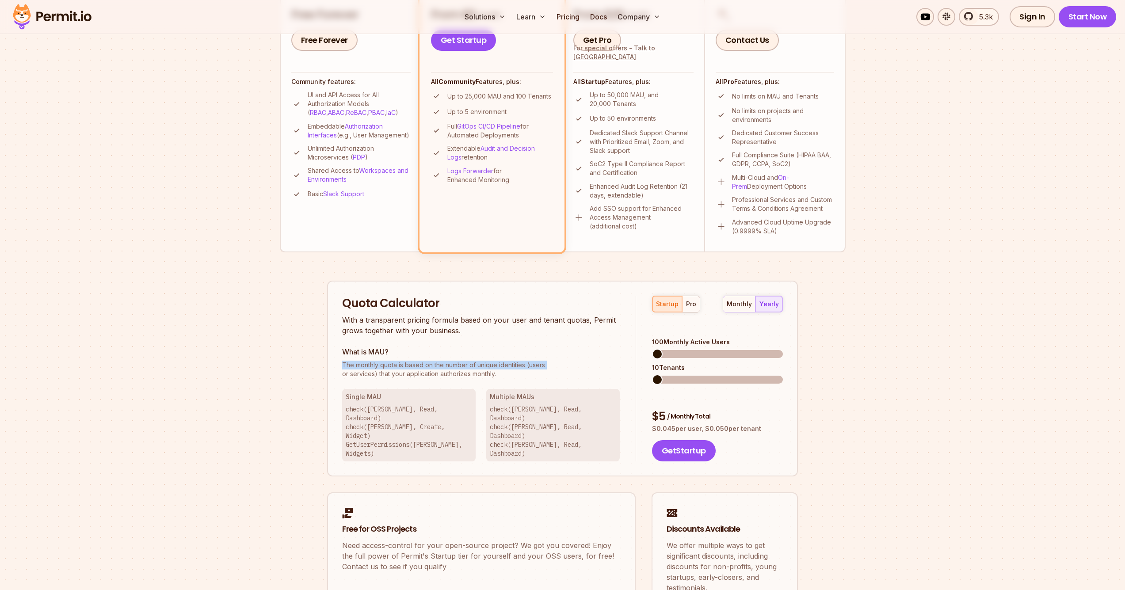
click at [415, 360] on div "What is MAU? The monthly quota is based on the number of unique identities (use…" at bounding box center [481, 362] width 278 height 32
click at [426, 359] on div "What is MAU? The monthly quota is based on the number of unique identities (use…" at bounding box center [481, 362] width 278 height 32
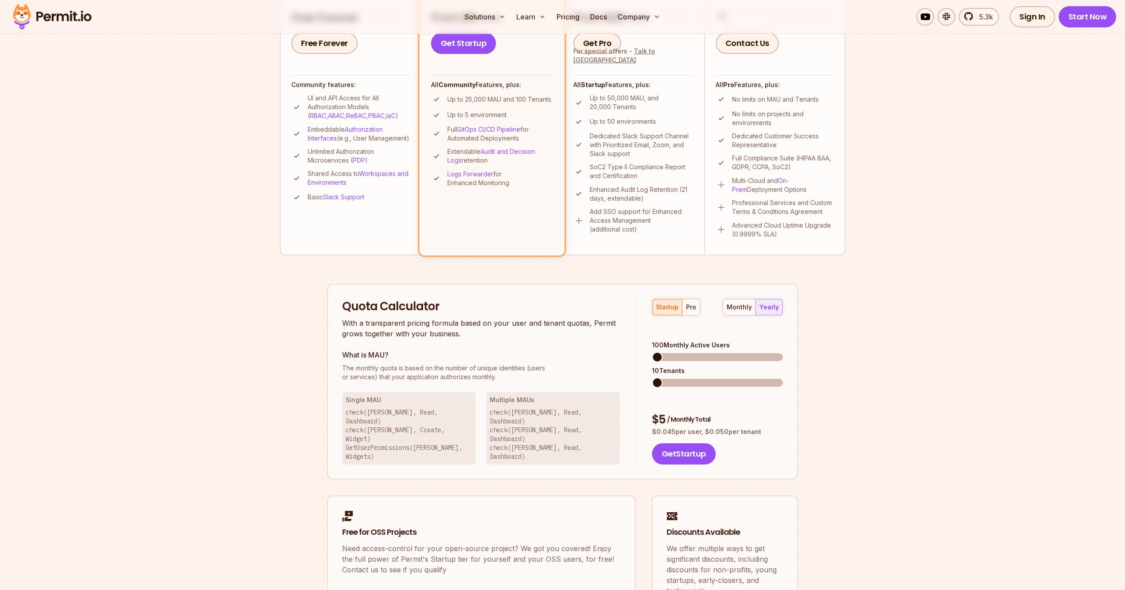
scroll to position [313, 0]
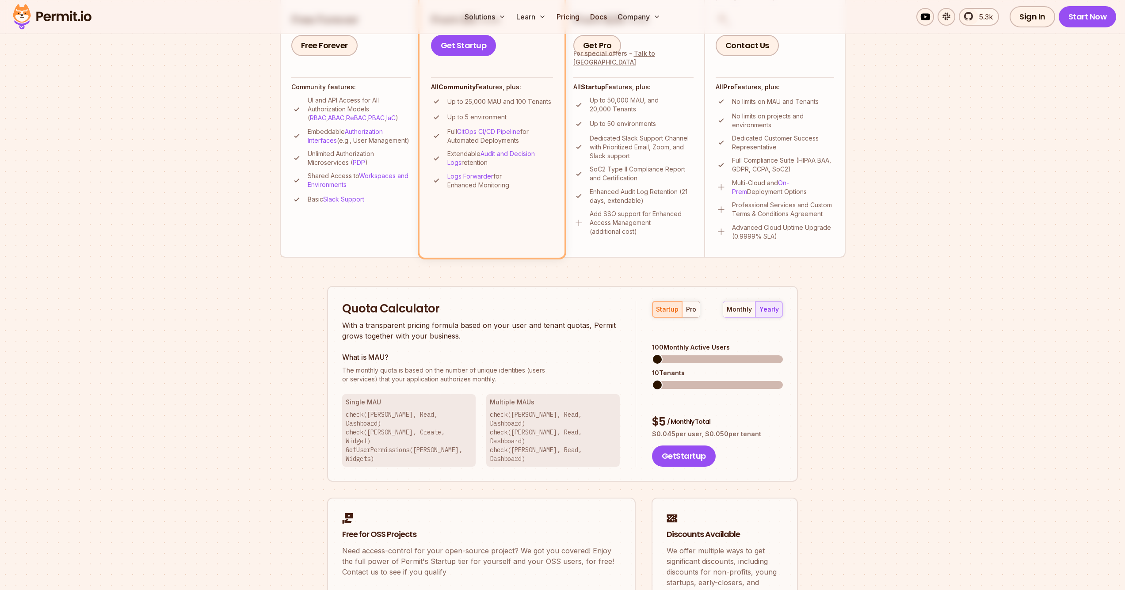
click at [666, 343] on div "100 Monthly Active Users" at bounding box center [717, 353] width 131 height 20
click at [659, 354] on span at bounding box center [657, 359] width 11 height 11
click at [682, 354] on span at bounding box center [685, 359] width 11 height 11
click at [640, 375] on div "startup pro monthly yearly 4700 Monthly Active Users 10 Tenants $ 91 / Monthly …" at bounding box center [709, 384] width 147 height 166
click at [635, 370] on div "Quota Calculator With a transparent pricing formula based on your user and tena…" at bounding box center [562, 384] width 471 height 196
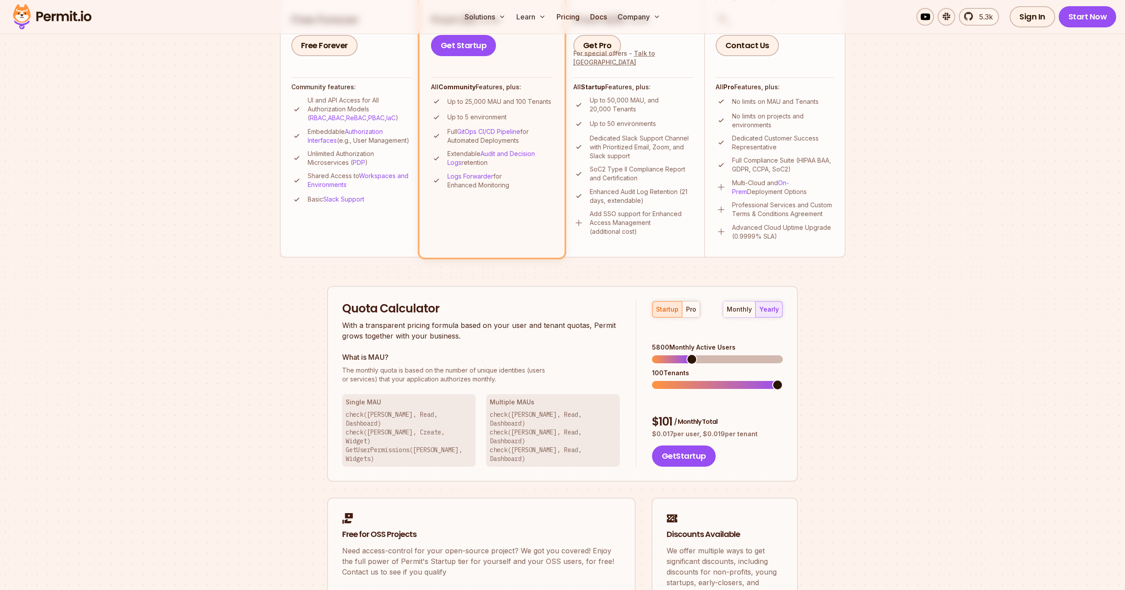
click at [689, 354] on span at bounding box center [691, 359] width 11 height 11
click at [699, 354] on span at bounding box center [694, 359] width 11 height 11
click at [688, 369] on div "100 Tenants" at bounding box center [717, 379] width 131 height 20
click at [667, 351] on div "11700 Monthly Active Users 100 Tenants" at bounding box center [717, 366] width 131 height 46
click at [666, 350] on div "11700 Monthly Active Users 100 Tenants" at bounding box center [717, 366] width 131 height 46
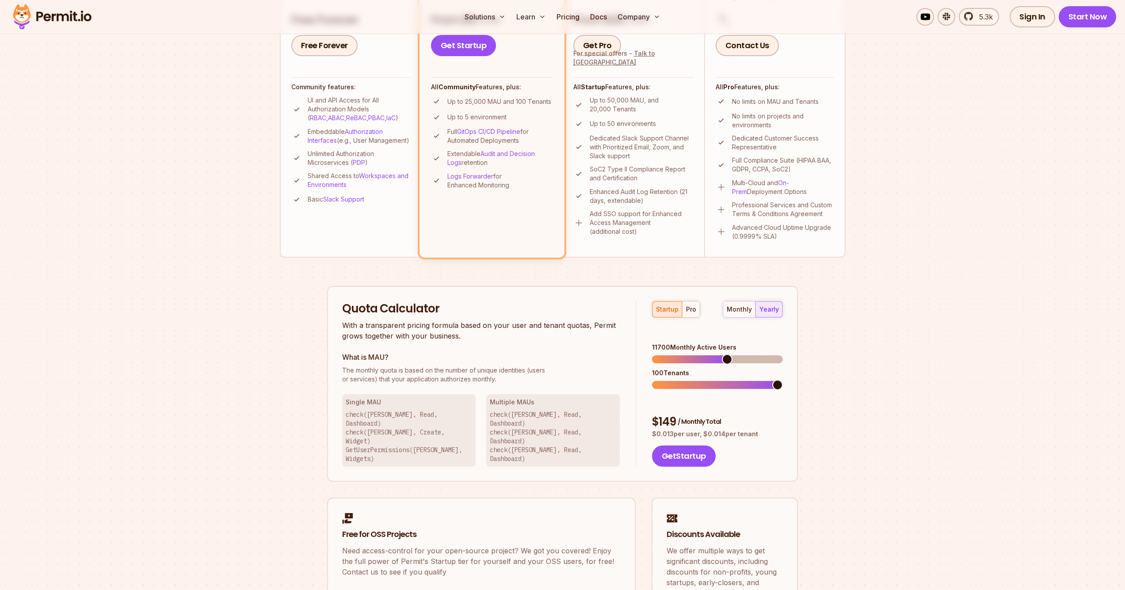
click at [666, 355] on span at bounding box center [717, 359] width 131 height 8
click at [664, 351] on div "1900 Monthly Active Users 100 Tenants" at bounding box center [717, 366] width 131 height 46
click at [689, 316] on button "pro" at bounding box center [691, 309] width 18 height 16
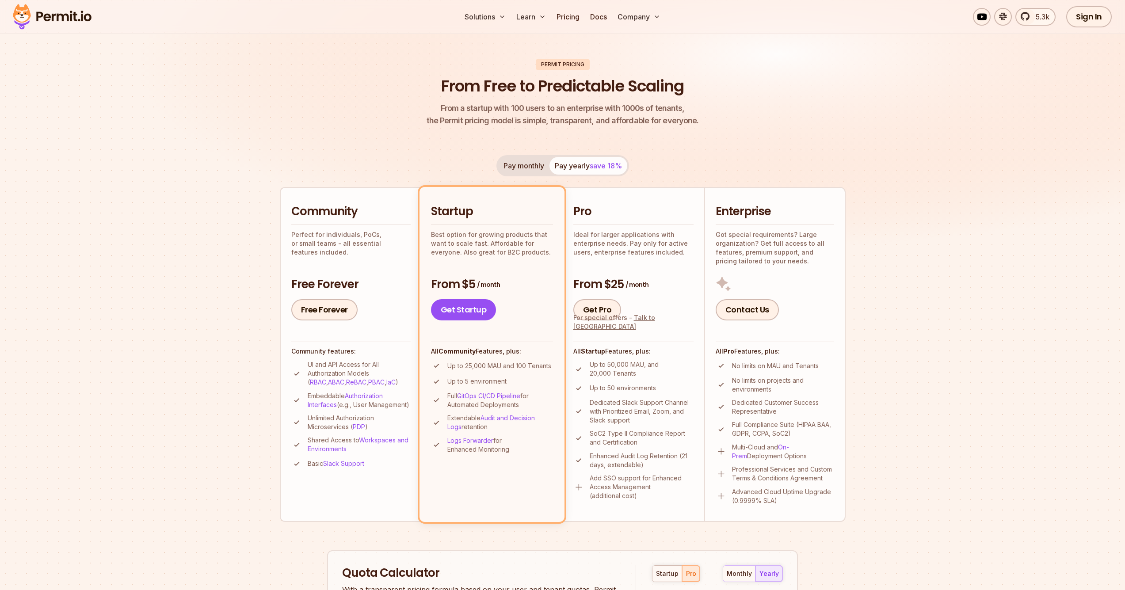
scroll to position [65, 0]
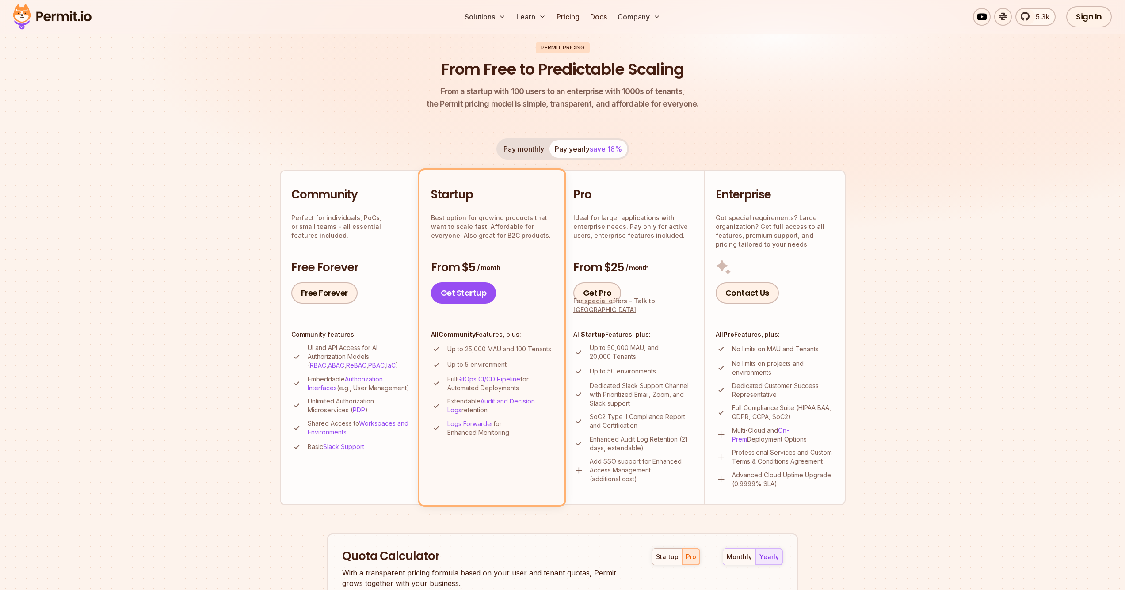
click at [588, 383] on li "Dedicated Slack Support Channel with Prioritized Email, Zoom, and Slack support" at bounding box center [633, 394] width 120 height 27
click at [586, 390] on li "Dedicated Slack Support Channel with Prioritized Email, Zoom, and Slack support" at bounding box center [633, 394] width 120 height 27
click at [586, 390] on li "Dedicated Slack Support Channel with Prioritized Email, Zoom, and Slack support" at bounding box center [633, 395] width 120 height 27
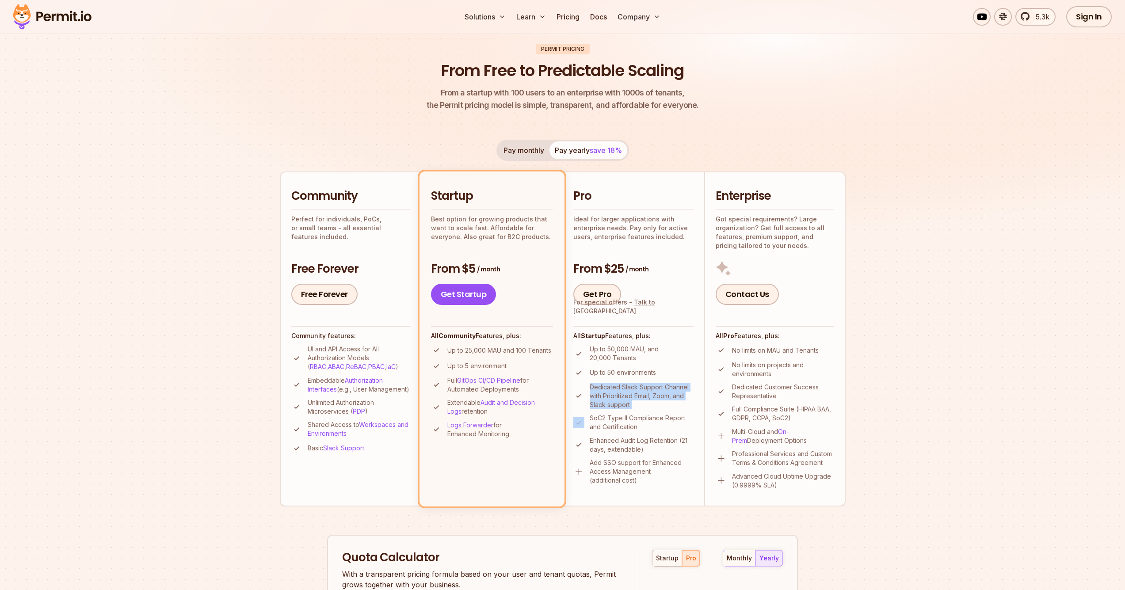
click at [586, 390] on li "Dedicated Slack Support Channel with Prioritized Email, Zoom, and Slack support" at bounding box center [633, 396] width 120 height 27
click at [586, 393] on li "Dedicated Slack Support Channel with Prioritized Email, Zoom, and Slack support" at bounding box center [633, 394] width 120 height 27
click at [593, 412] on ul "Up to 50,000 MAU, and 20,000 Tenants Up to 50 environments Dedicated Slack Supp…" at bounding box center [633, 414] width 120 height 140
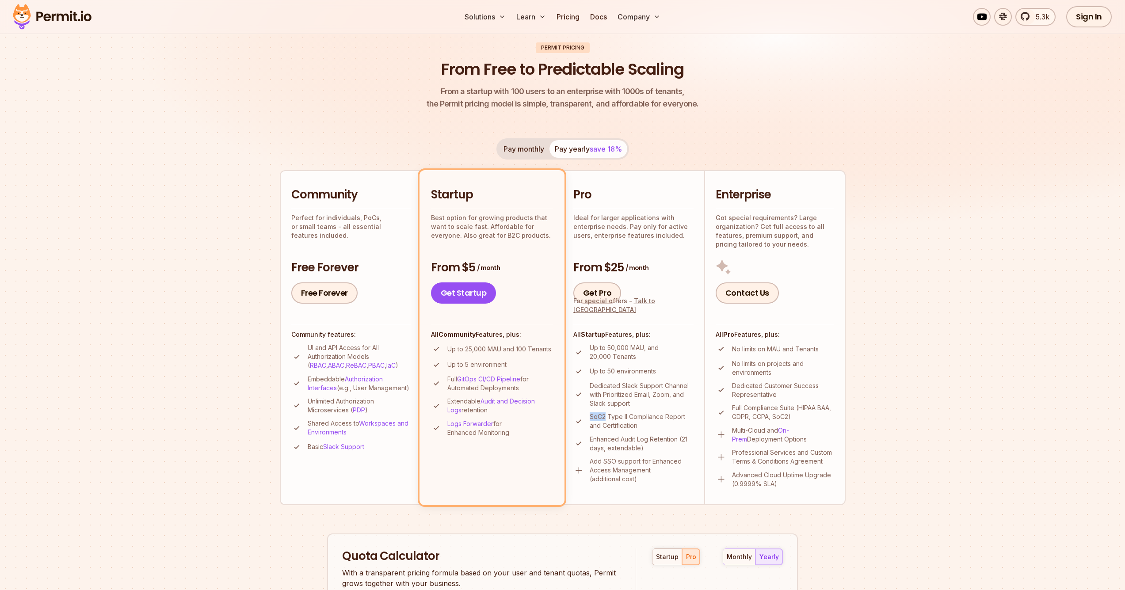
click at [593, 413] on p "SoC2 Type II Compliance Report and Certification" at bounding box center [642, 421] width 104 height 18
click at [593, 412] on p "SoC2 Type II Compliance Report and Certification" at bounding box center [642, 421] width 104 height 18
click at [596, 431] on ul "Up to 50,000 MAU, and 20,000 Tenants Up to 50 environments Dedicated Slack Supp…" at bounding box center [633, 414] width 120 height 140
click at [596, 431] on ul "Up to 50,000 MAU, and 20,000 Tenants Up to 50 environments Dedicated Slack Supp…" at bounding box center [633, 413] width 120 height 140
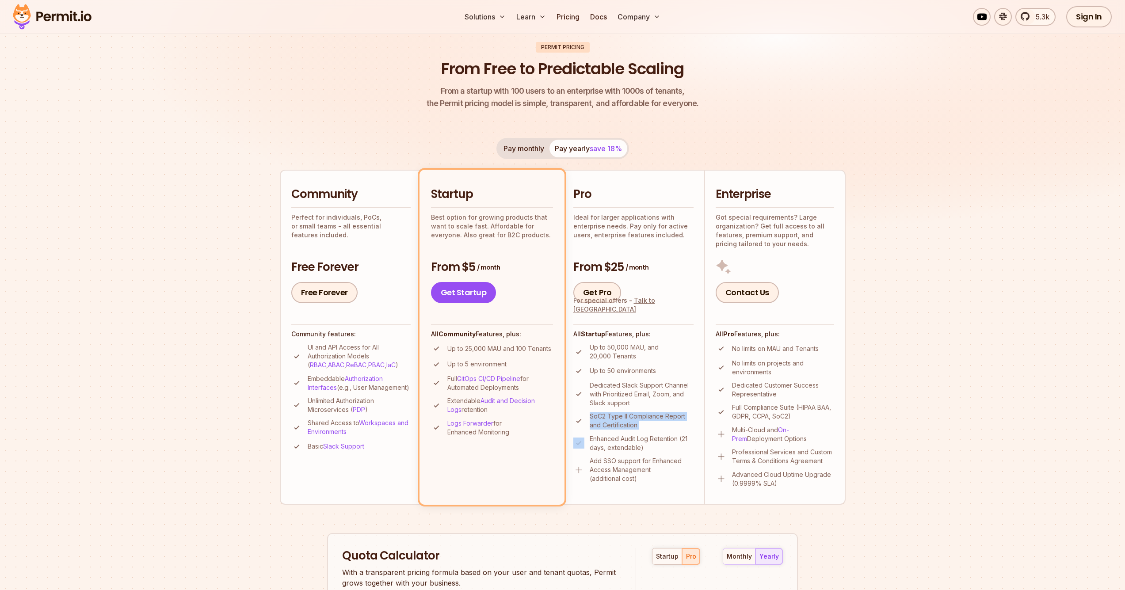
scroll to position [67, 0]
click at [619, 444] on p "Enhanced Audit Log Retention (21 days, extendable)" at bounding box center [642, 443] width 104 height 18
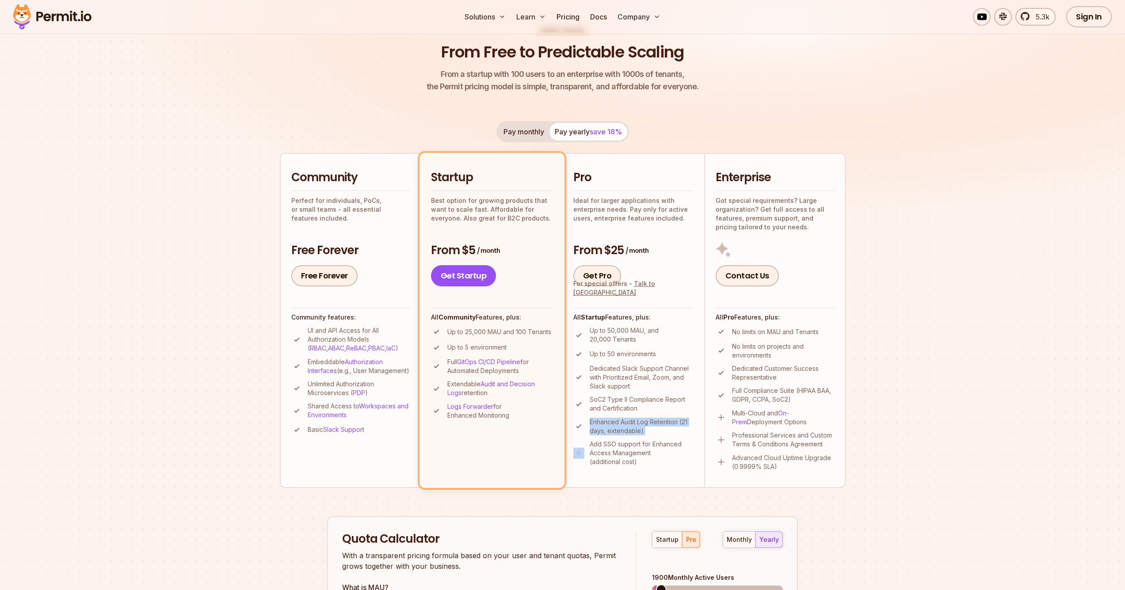
scroll to position [85, 0]
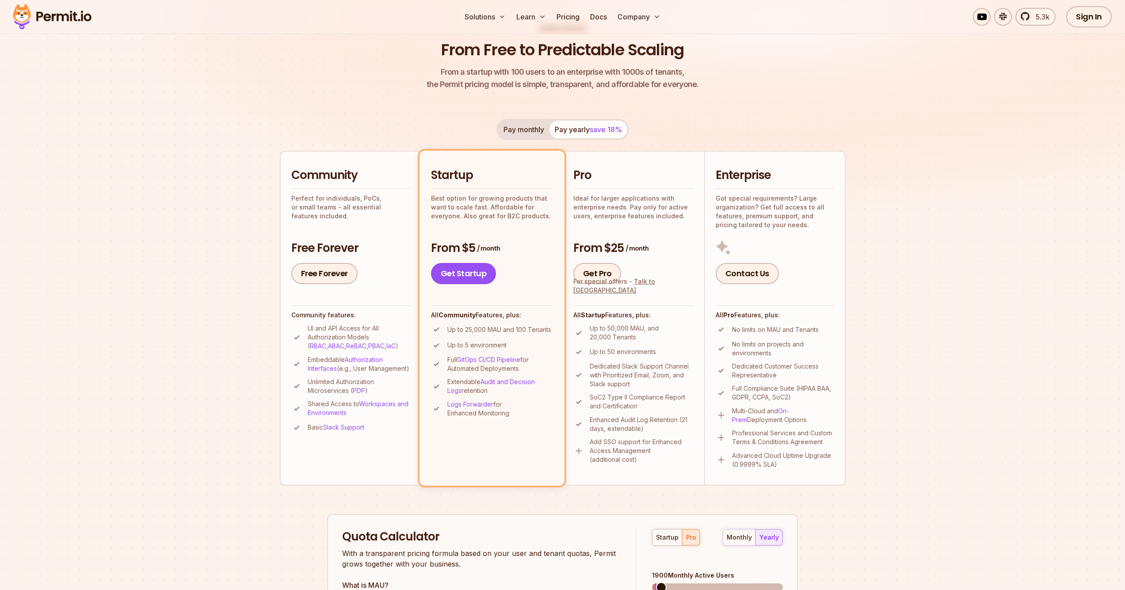
click at [343, 337] on p "UI and API Access for All Authorization Models ( RBAC , ABAC , ReBAC , PBAC , I…" at bounding box center [359, 337] width 103 height 27
click at [360, 373] on p "Embeddable Authorization Interfaces (e.g., User Management)" at bounding box center [359, 364] width 103 height 18
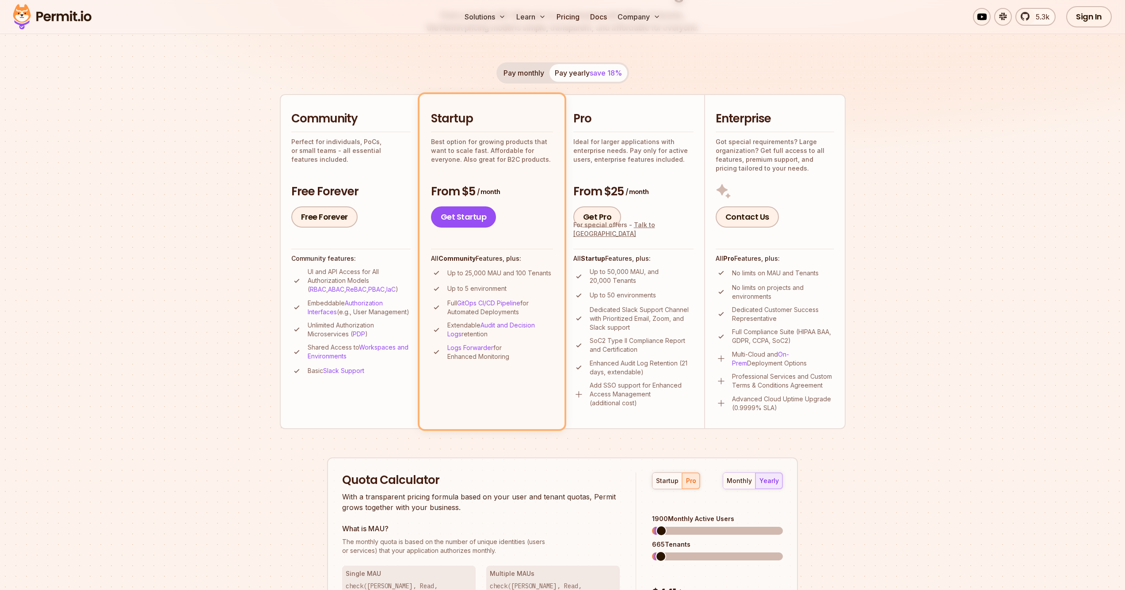
scroll to position [142, 0]
click at [361, 153] on p "Perfect for individuals, PoCs, or small teams - all essential features included." at bounding box center [350, 150] width 119 height 27
click at [346, 188] on h3 "Free Forever" at bounding box center [350, 191] width 119 height 16
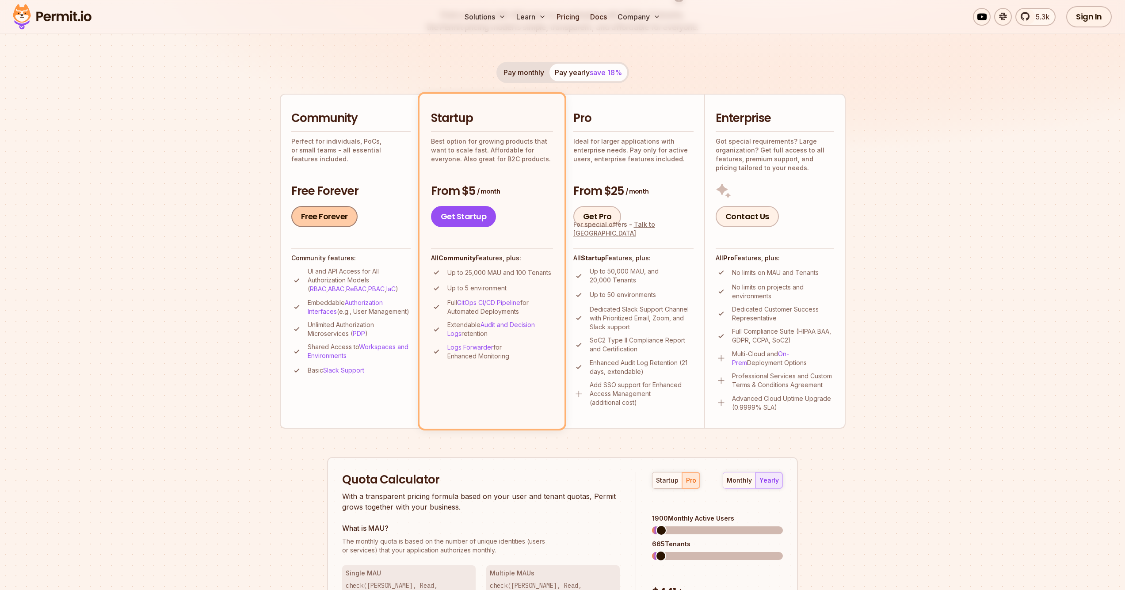
click at [338, 211] on link "Free Forever" at bounding box center [324, 216] width 66 height 21
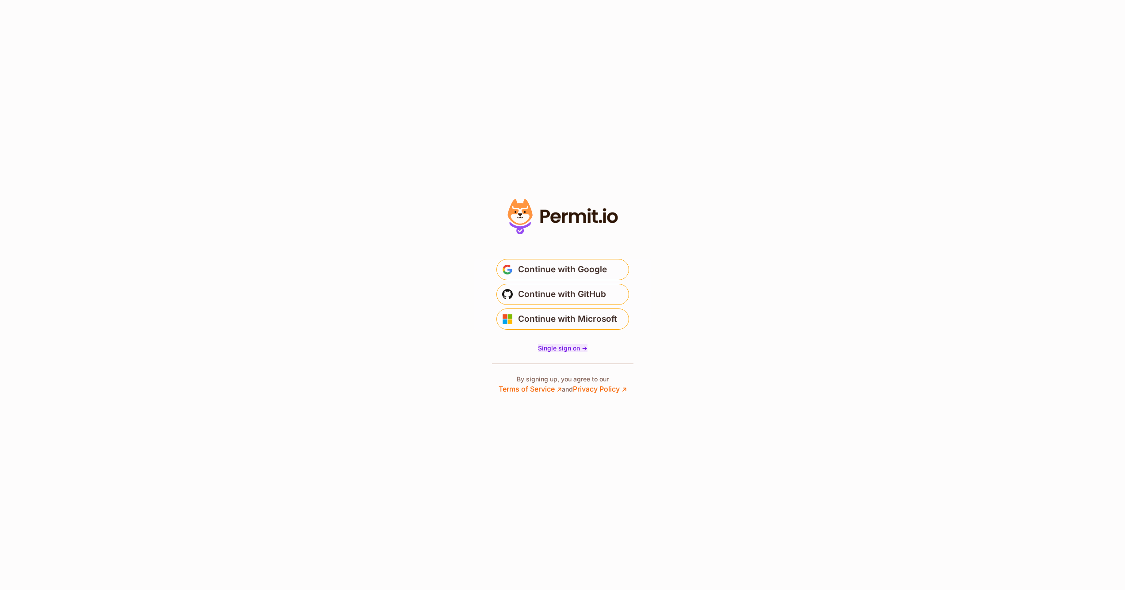
click at [566, 349] on span "Single sign on ->" at bounding box center [562, 348] width 49 height 8
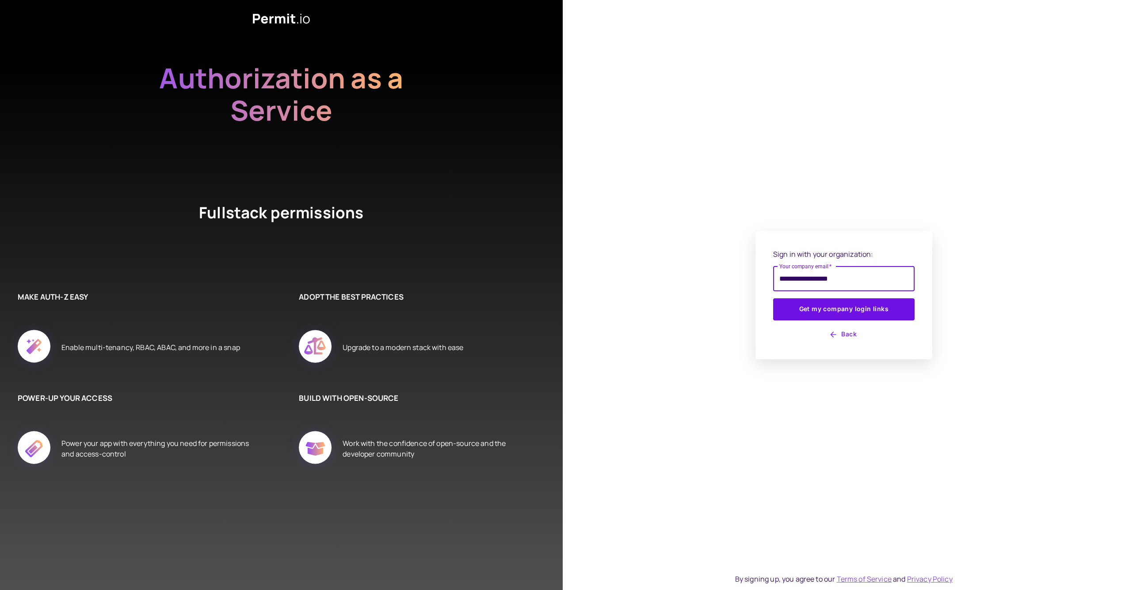
type input "**********"
click at [843, 309] on button "Get my company login links" at bounding box center [843, 309] width 141 height 22
click at [834, 332] on icon "button" at bounding box center [833, 334] width 9 height 9
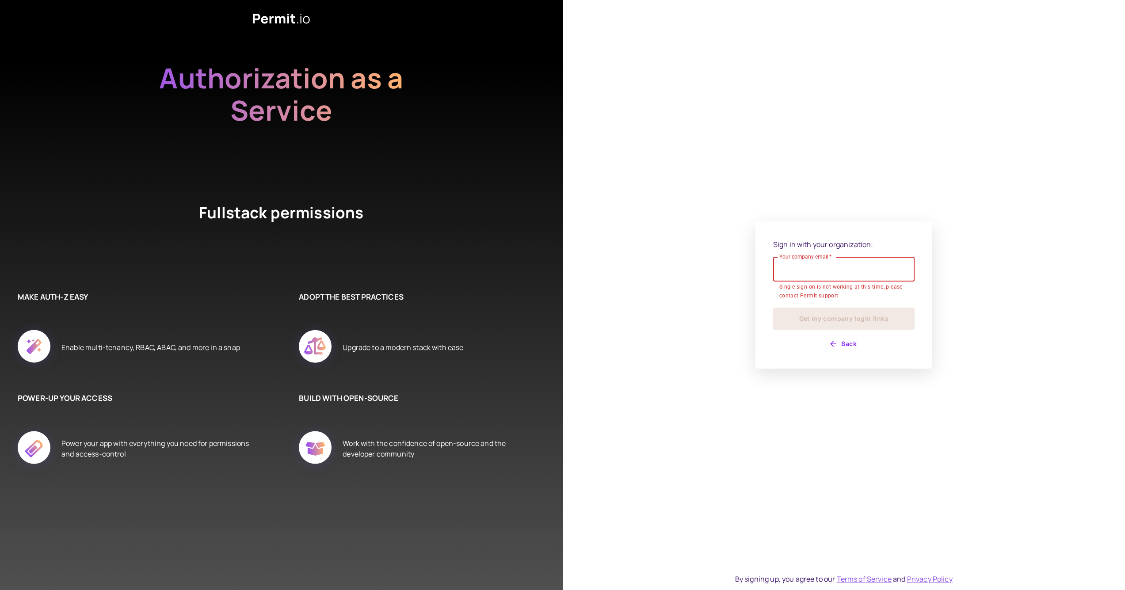
click at [795, 332] on div "Sign in with your organization: Your company email   * Your company email   * S…" at bounding box center [843, 295] width 141 height 112
click at [836, 332] on button "Back" at bounding box center [843, 339] width 141 height 14
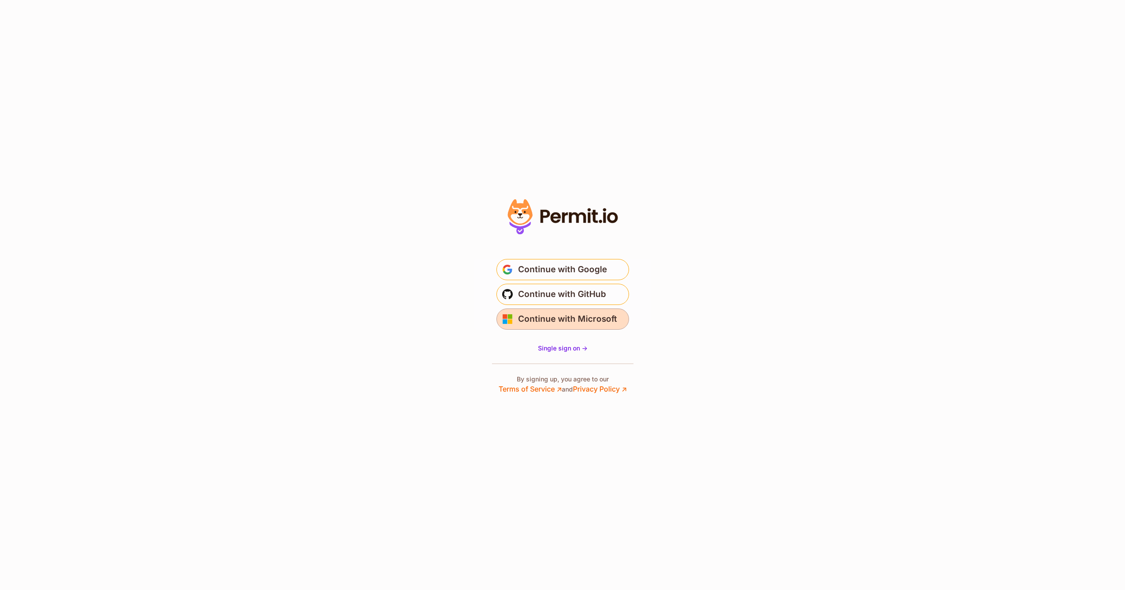
click at [556, 315] on span "Continue with Microsoft" at bounding box center [567, 319] width 99 height 14
click at [568, 294] on span "Continue with GitHub" at bounding box center [562, 294] width 88 height 14
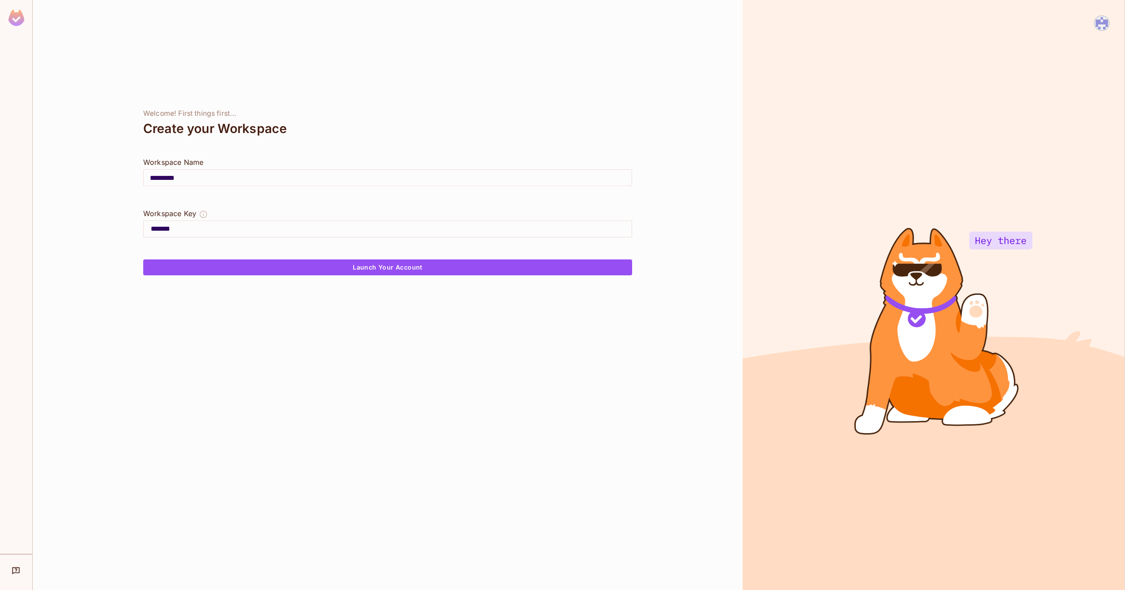
click at [211, 184] on input "*********" at bounding box center [388, 177] width 488 height 25
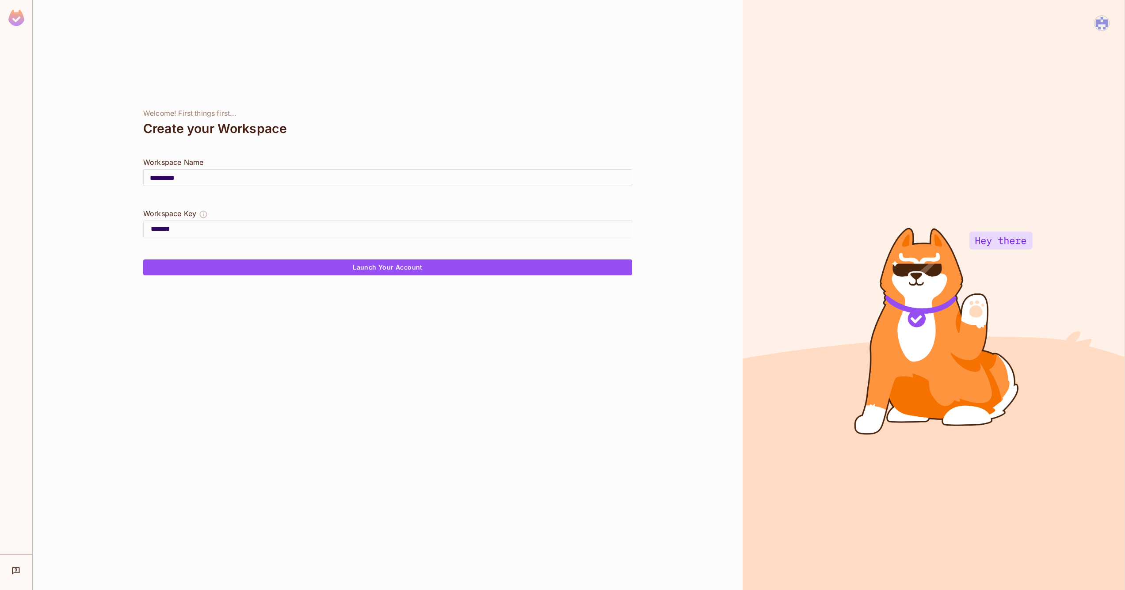
click at [211, 184] on input "*********" at bounding box center [388, 177] width 488 height 25
click at [222, 218] on div "Workspace Key" at bounding box center [387, 214] width 489 height 12
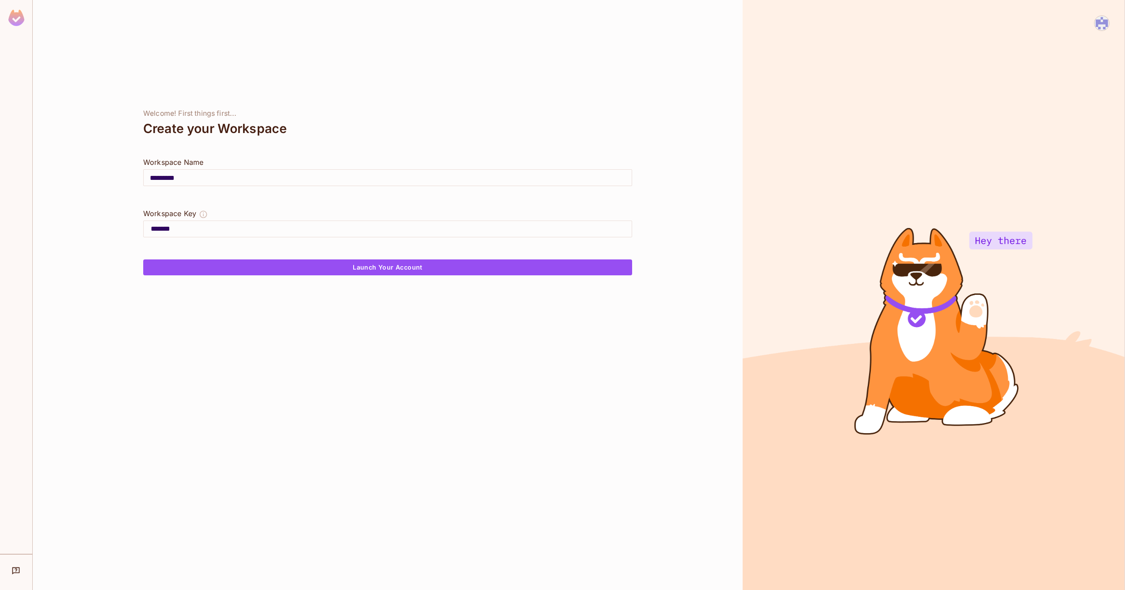
click at [224, 225] on input "*******" at bounding box center [391, 229] width 481 height 14
drag, startPoint x: 241, startPoint y: 252, endPoint x: 272, endPoint y: 231, distance: 37.5
click at [272, 231] on input "**********" at bounding box center [391, 229] width 481 height 14
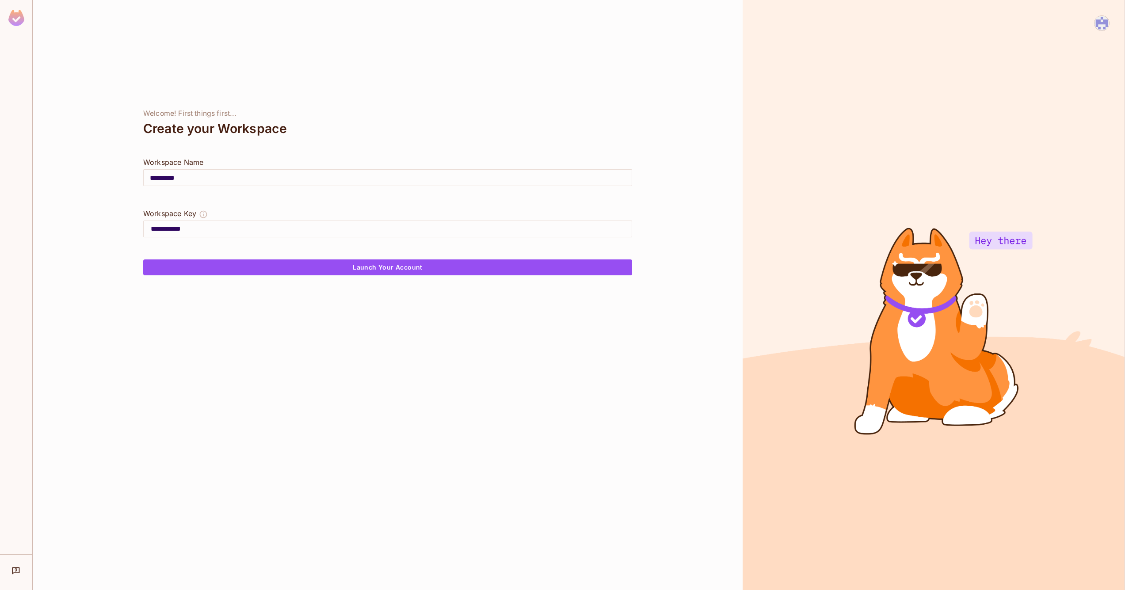
drag, startPoint x: 152, startPoint y: 228, endPoint x: 192, endPoint y: 226, distance: 39.4
click at [155, 227] on input "**********" at bounding box center [391, 229] width 481 height 14
type input "**********"
click at [202, 181] on input "*********" at bounding box center [388, 177] width 488 height 25
click at [414, 272] on button "Launch Your Account" at bounding box center [387, 267] width 489 height 16
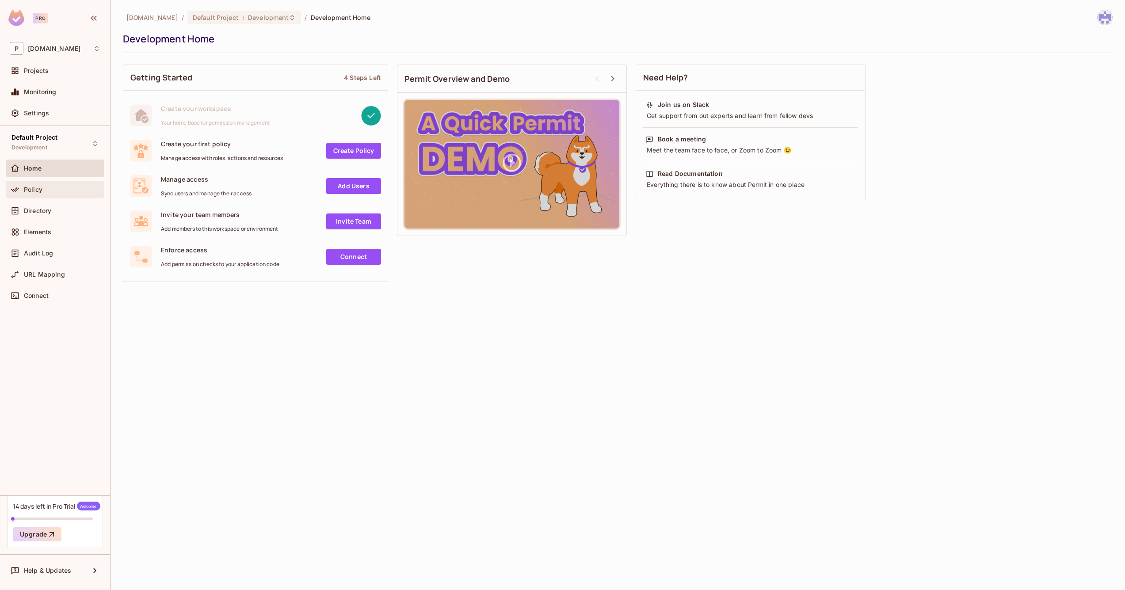
click at [62, 193] on div "Policy" at bounding box center [55, 189] width 91 height 11
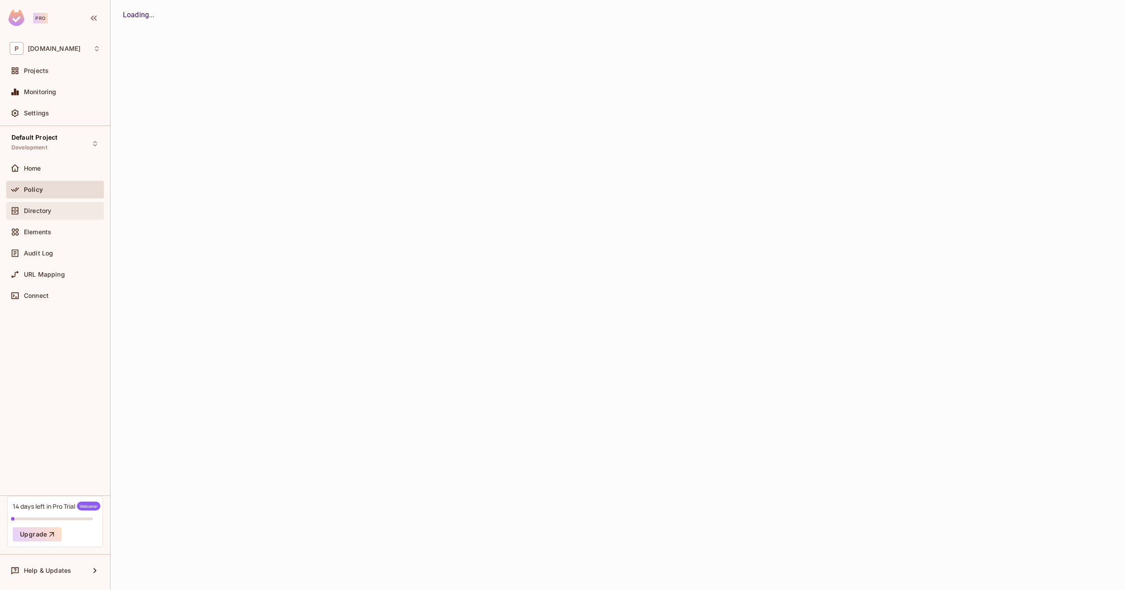
click at [60, 206] on div "Directory" at bounding box center [55, 211] width 91 height 11
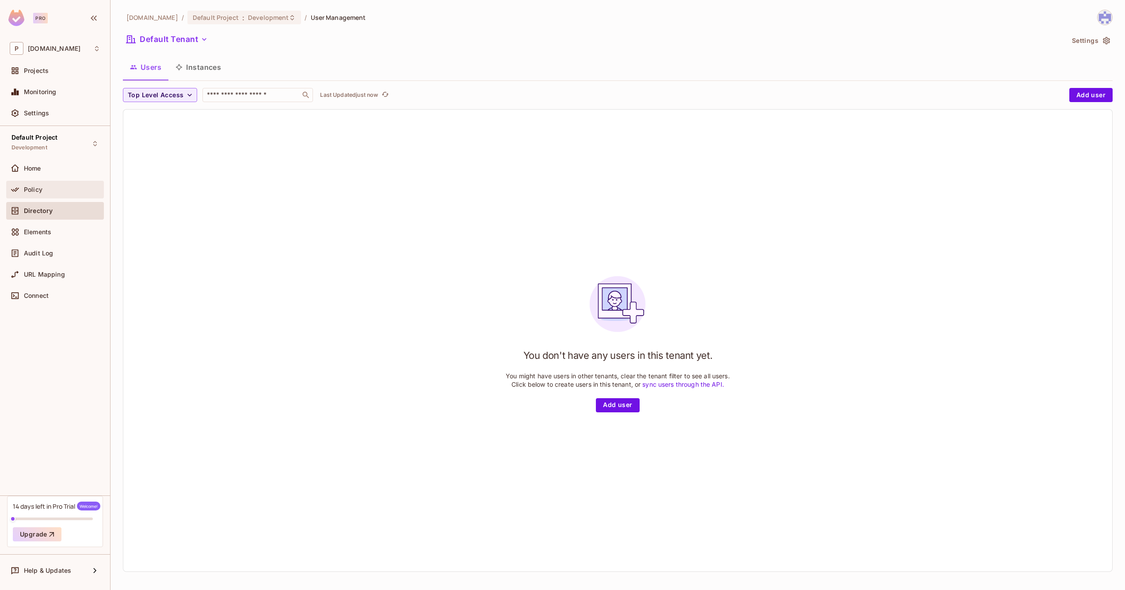
click at [71, 185] on div "Policy" at bounding box center [55, 189] width 91 height 11
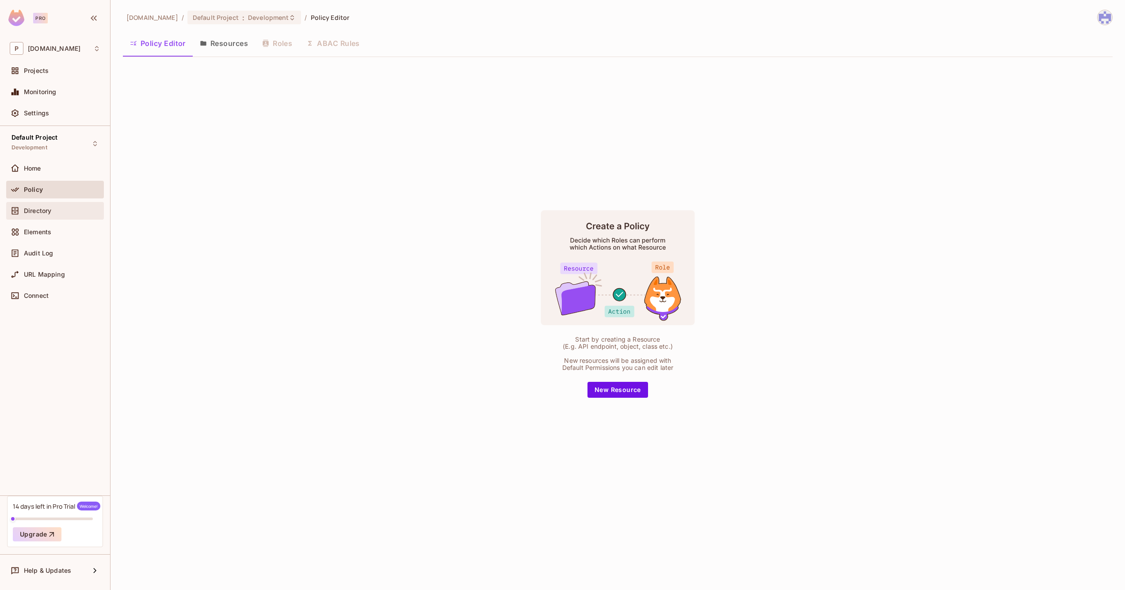
click at [69, 208] on div "Directory" at bounding box center [62, 210] width 76 height 7
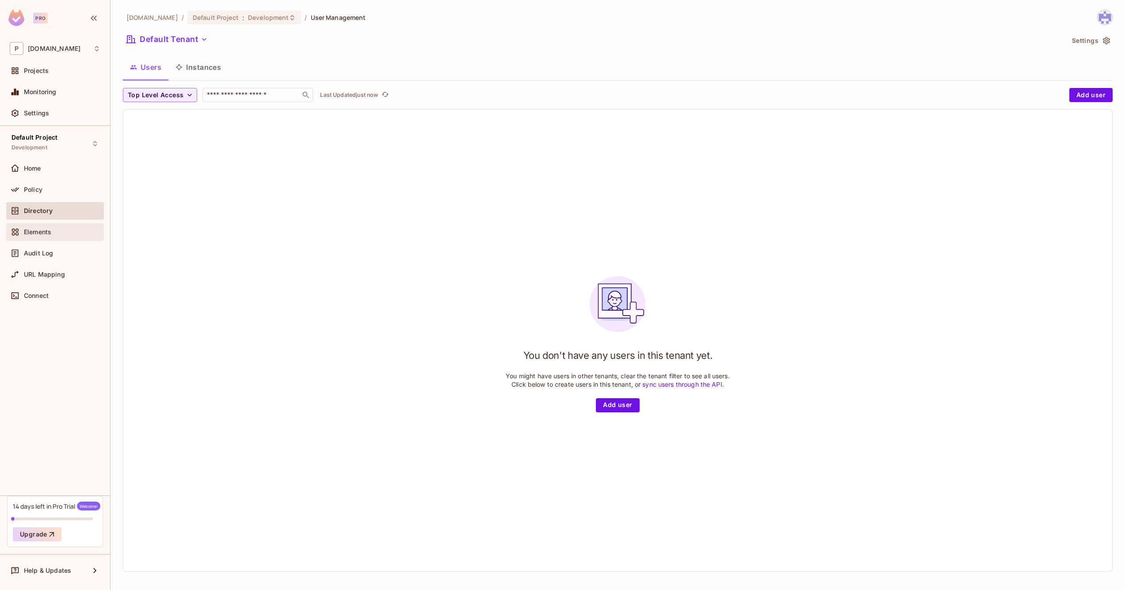
click at [70, 228] on div "Elements" at bounding box center [55, 232] width 91 height 11
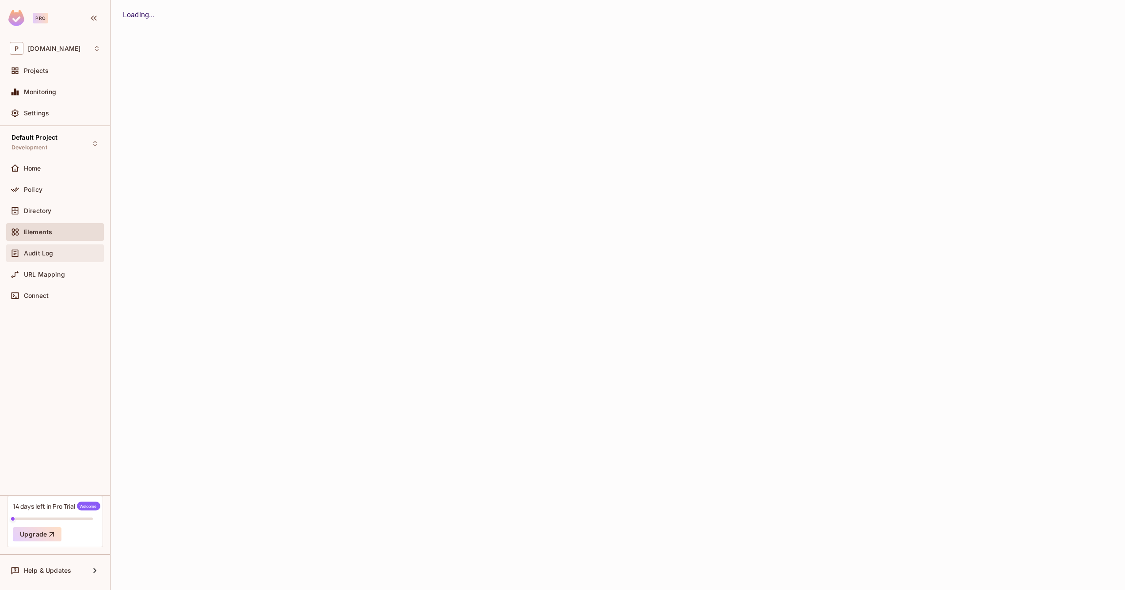
click at [61, 246] on div "Audit Log" at bounding box center [55, 253] width 98 height 18
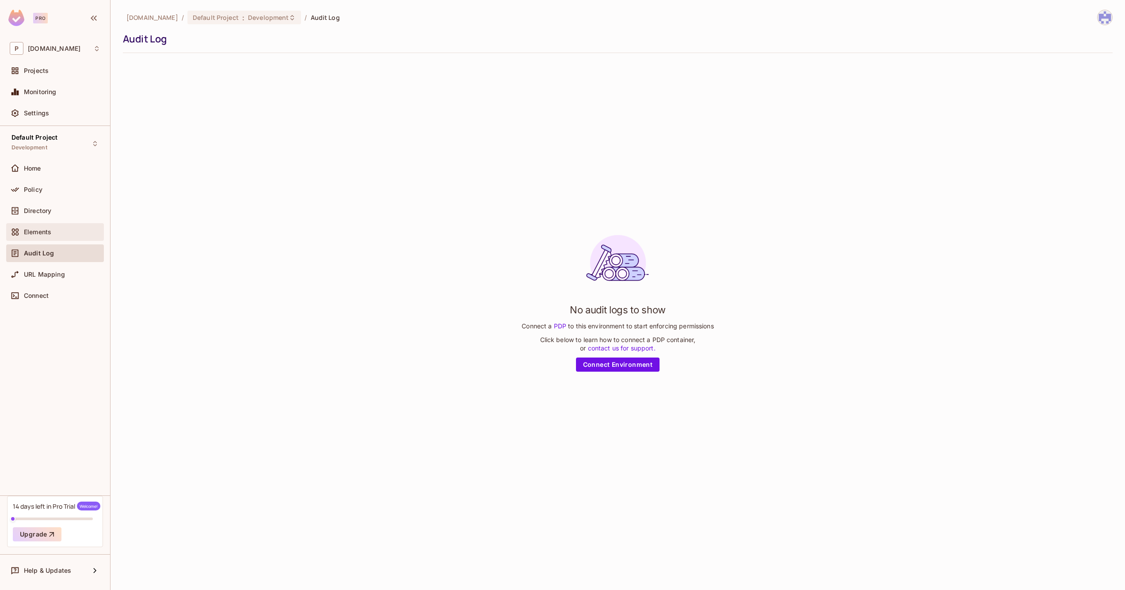
click at [72, 238] on div "Elements" at bounding box center [55, 232] width 98 height 18
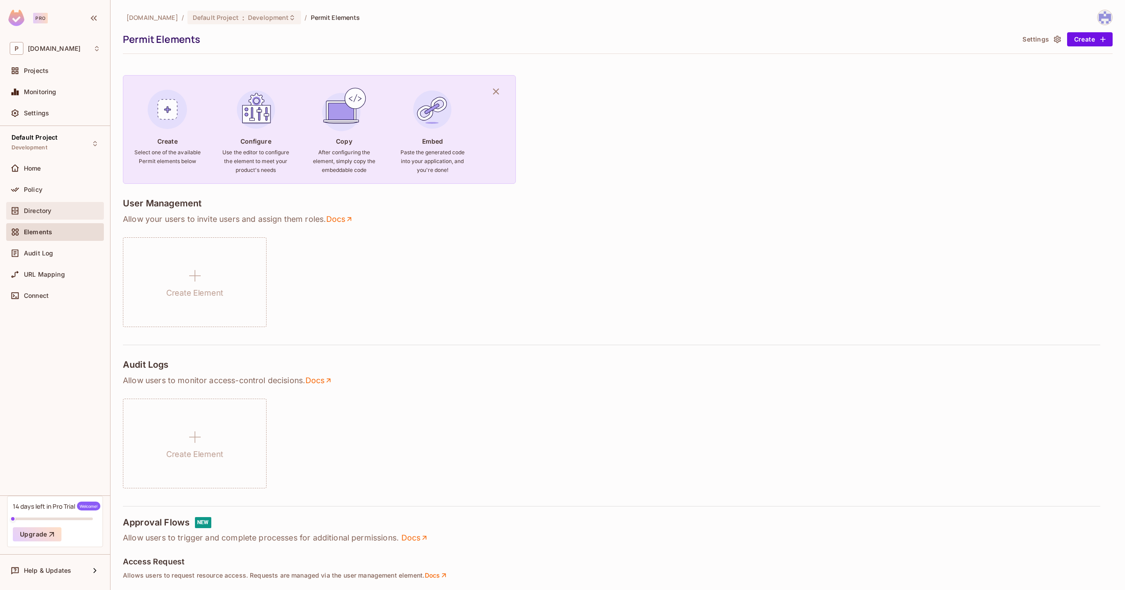
click at [62, 212] on div "Directory" at bounding box center [62, 210] width 76 height 7
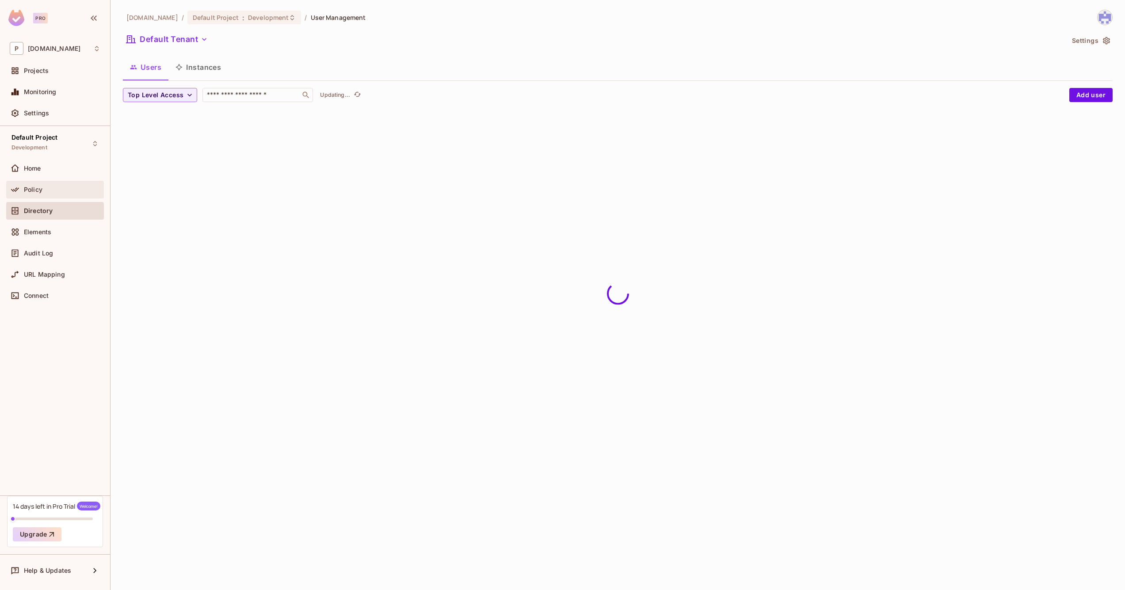
click at [59, 198] on div "Policy" at bounding box center [55, 190] width 98 height 18
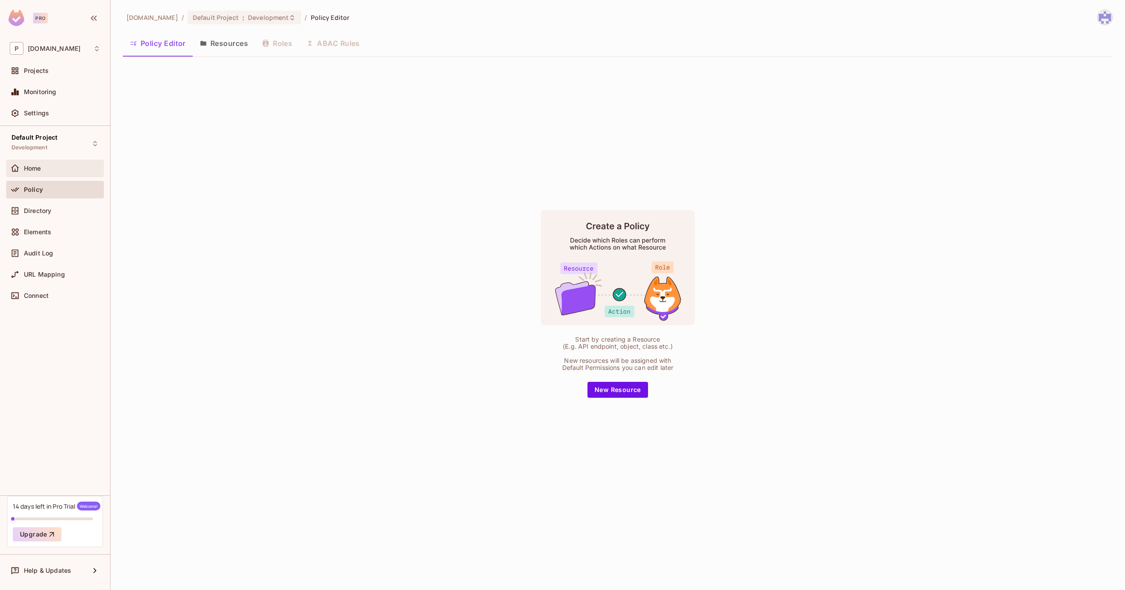
click at [41, 160] on div "Home" at bounding box center [55, 169] width 98 height 18
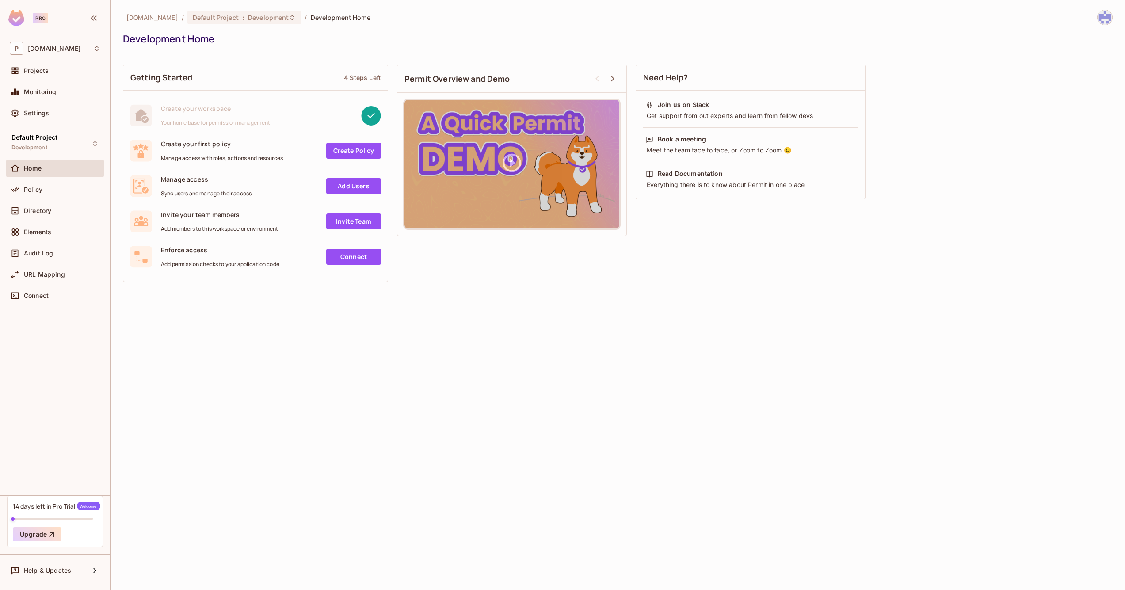
click at [326, 150] on link "Create Policy" at bounding box center [353, 151] width 55 height 16
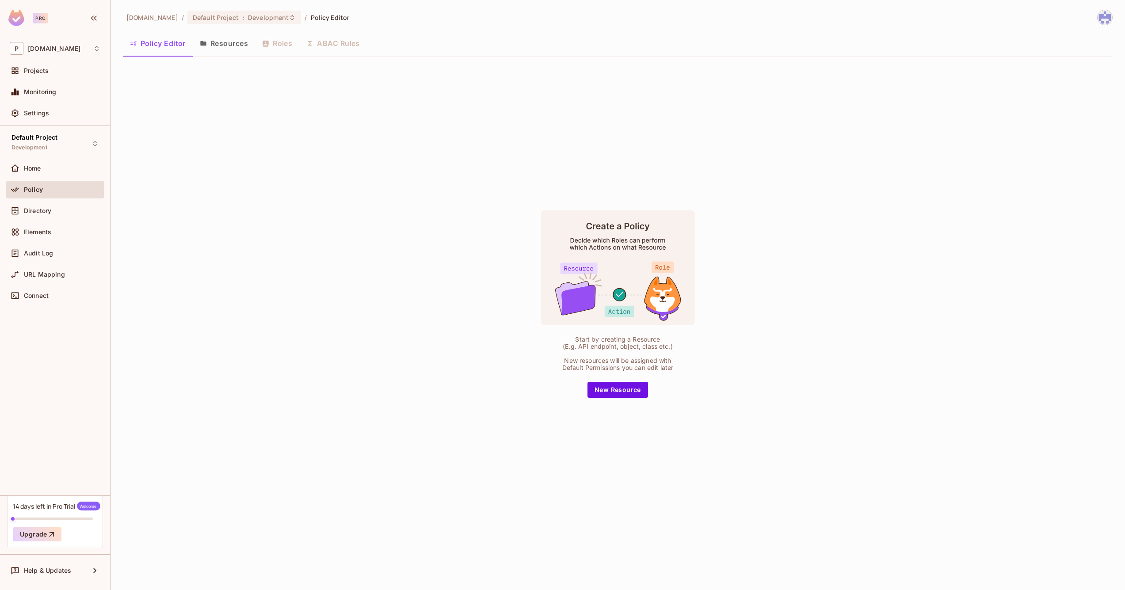
click at [343, 152] on div "Start by creating a Resource (E.g. API endpoint, object, class etc.) New resour…" at bounding box center [618, 304] width 990 height 480
click at [611, 388] on button "New Resource" at bounding box center [617, 390] width 61 height 16
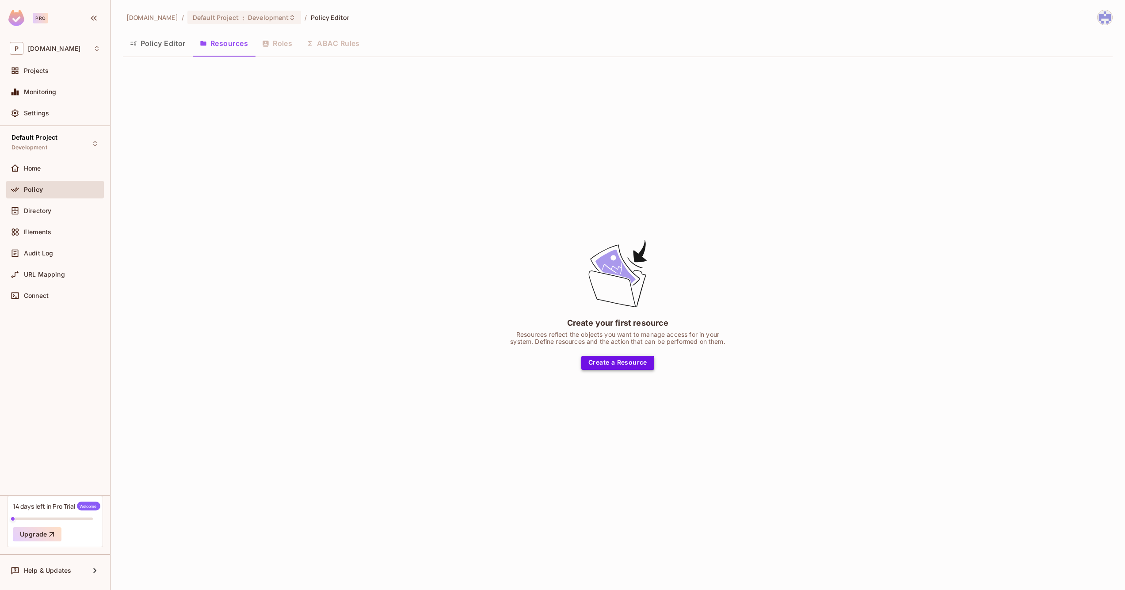
click at [616, 364] on button "Create a Resource" at bounding box center [617, 363] width 73 height 14
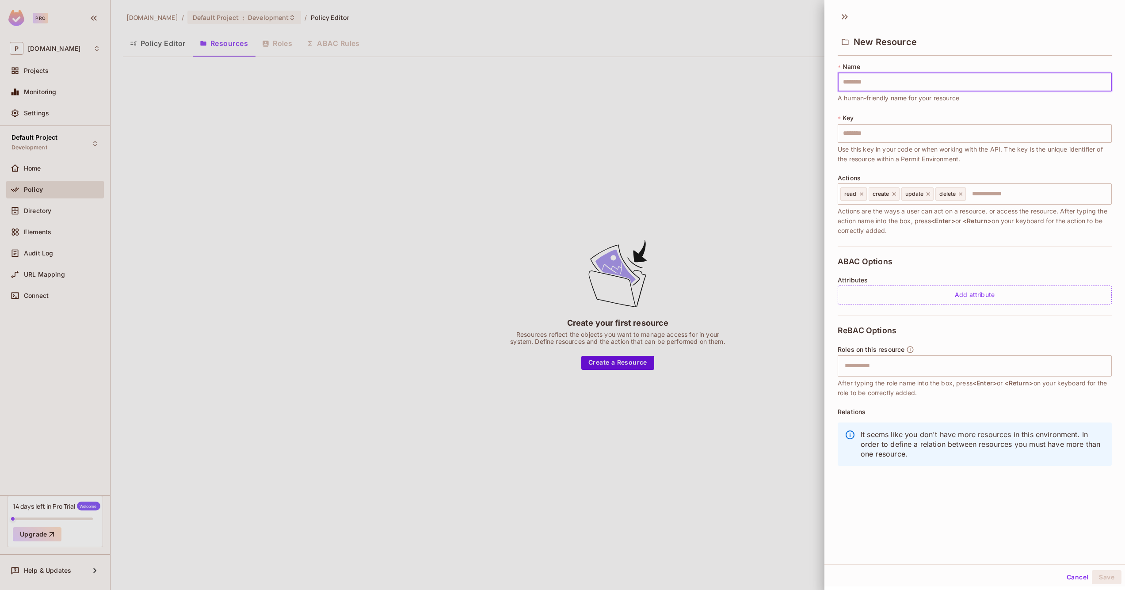
type input "*"
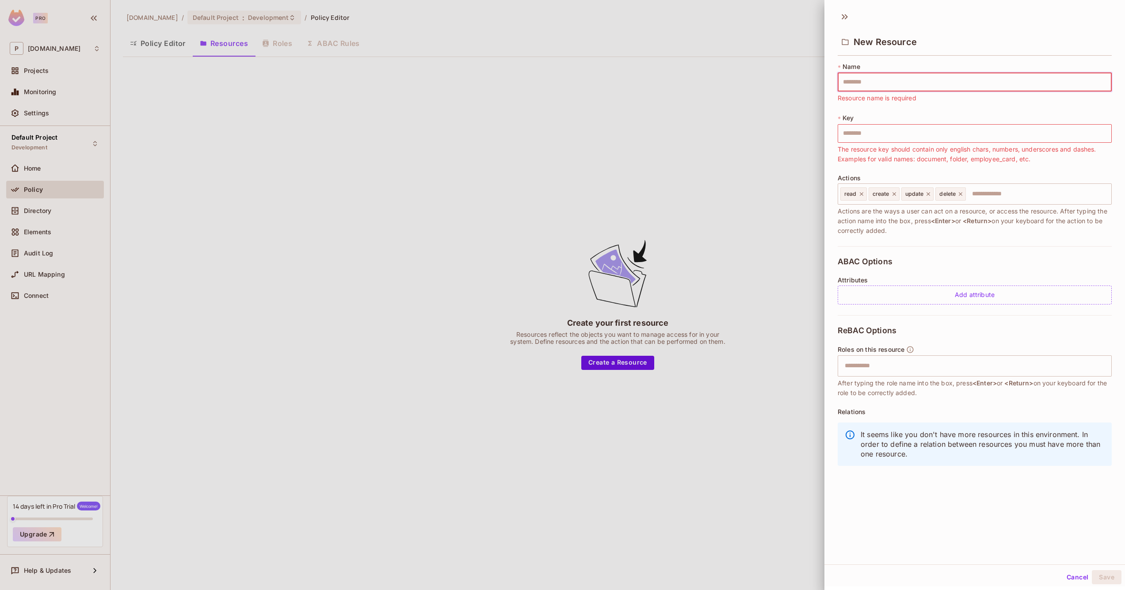
type input "*"
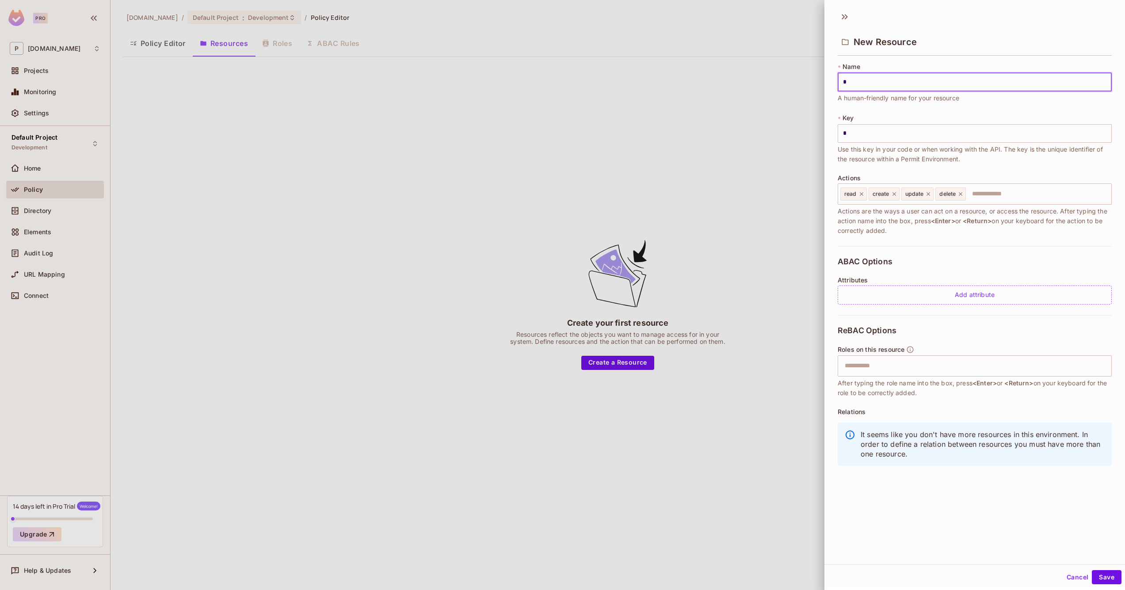
type input "**"
type input "***"
type input "****"
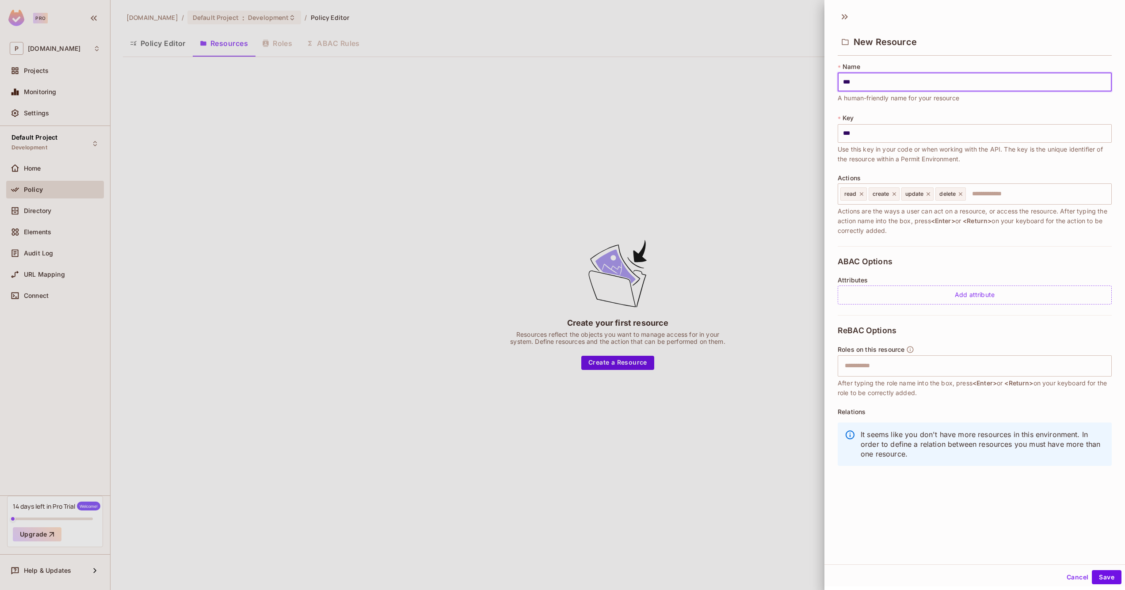
type input "****"
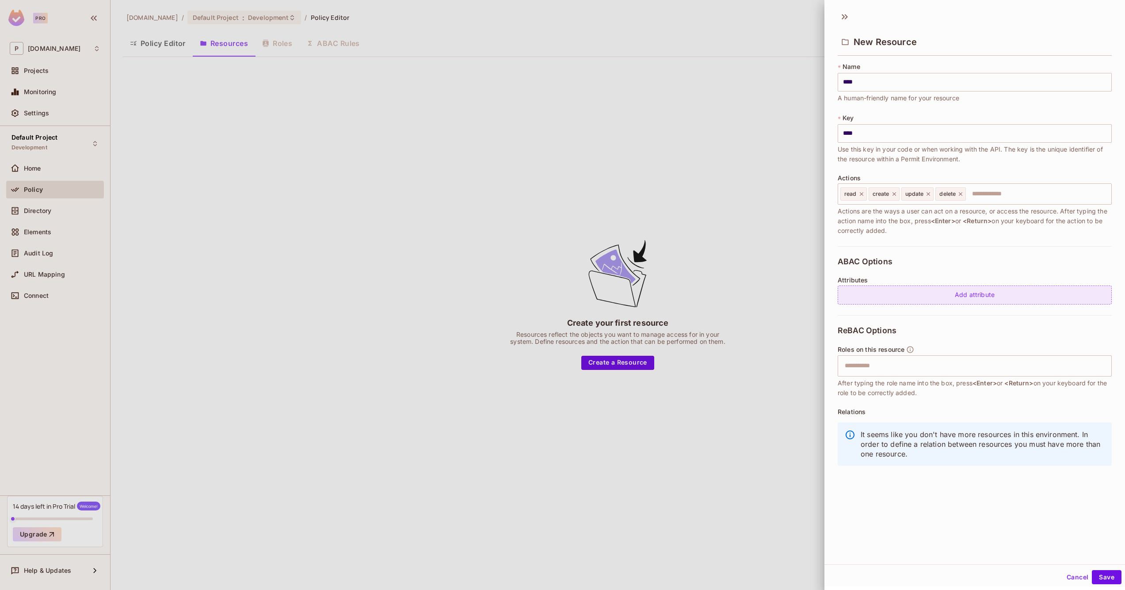
click at [888, 287] on div "Add attribute" at bounding box center [975, 295] width 274 height 19
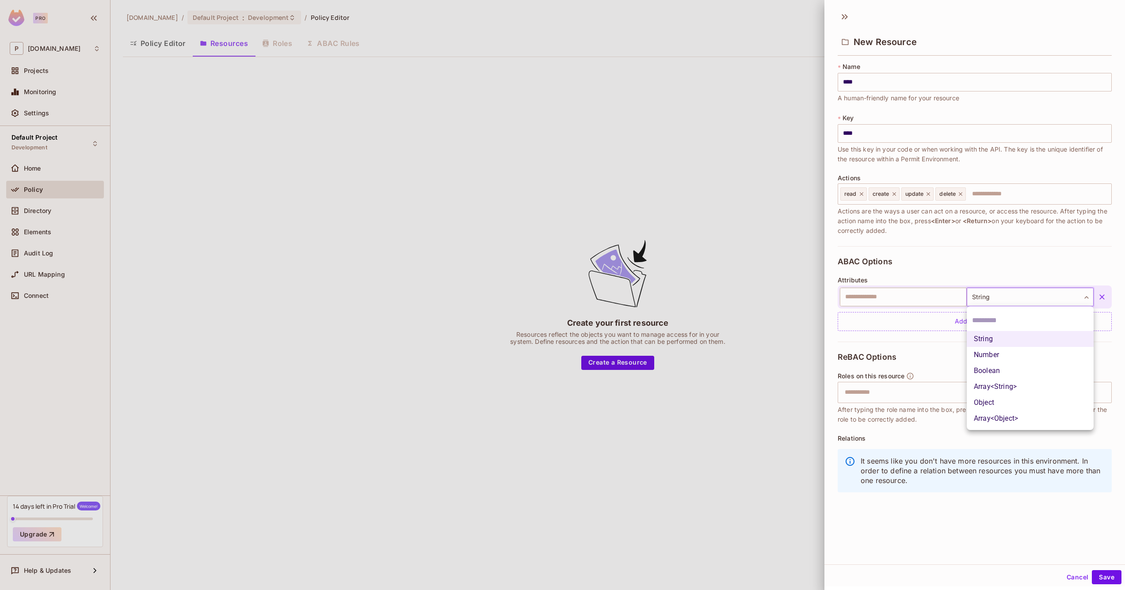
click at [984, 294] on body "Pro P [DOMAIN_NAME] Projects Monitoring Settings Default Project Development Ho…" at bounding box center [562, 295] width 1125 height 590
click at [984, 293] on div at bounding box center [562, 295] width 1125 height 590
click at [1002, 276] on div "ABAC Options Attributes ​ String ****** ​ Add attribute" at bounding box center [975, 293] width 274 height 95
click at [941, 297] on input "text" at bounding box center [903, 297] width 127 height 19
click at [1028, 297] on body "Pro P [DOMAIN_NAME] Projects Monitoring Settings Default Project Development Ho…" at bounding box center [562, 295] width 1125 height 590
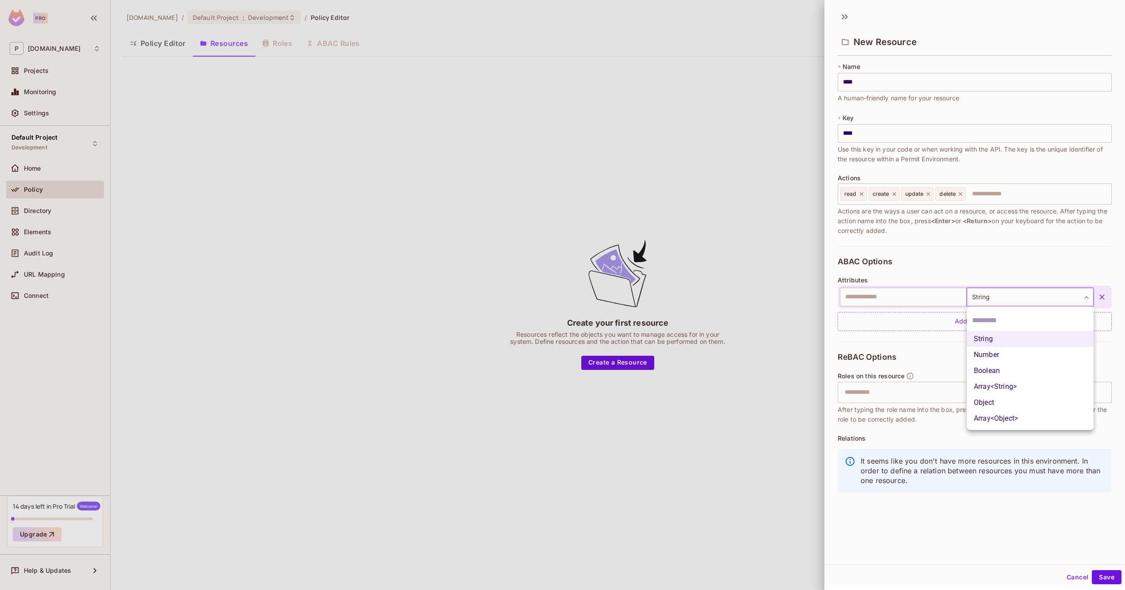
click at [1023, 297] on div at bounding box center [562, 295] width 1125 height 590
click at [1095, 294] on button "button" at bounding box center [1102, 297] width 16 height 16
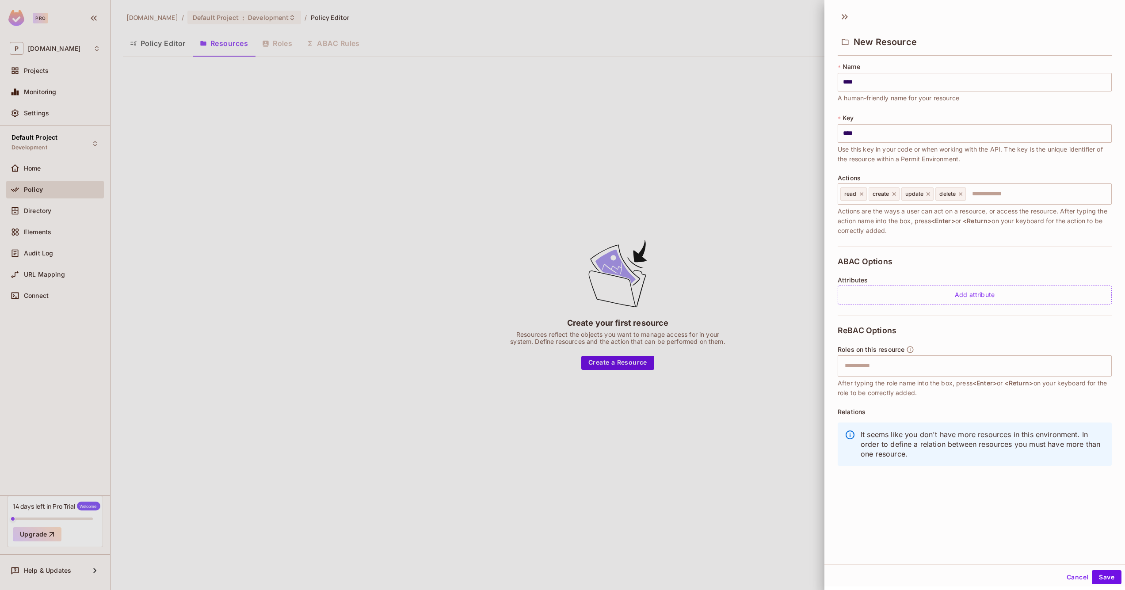
click at [977, 353] on div "Roles on this resource ​ After typing the role name into the box, press <Enter>…" at bounding box center [975, 372] width 274 height 52
click at [962, 362] on input "text" at bounding box center [973, 366] width 268 height 18
type input "***"
click at [861, 87] on input "****" at bounding box center [975, 82] width 274 height 19
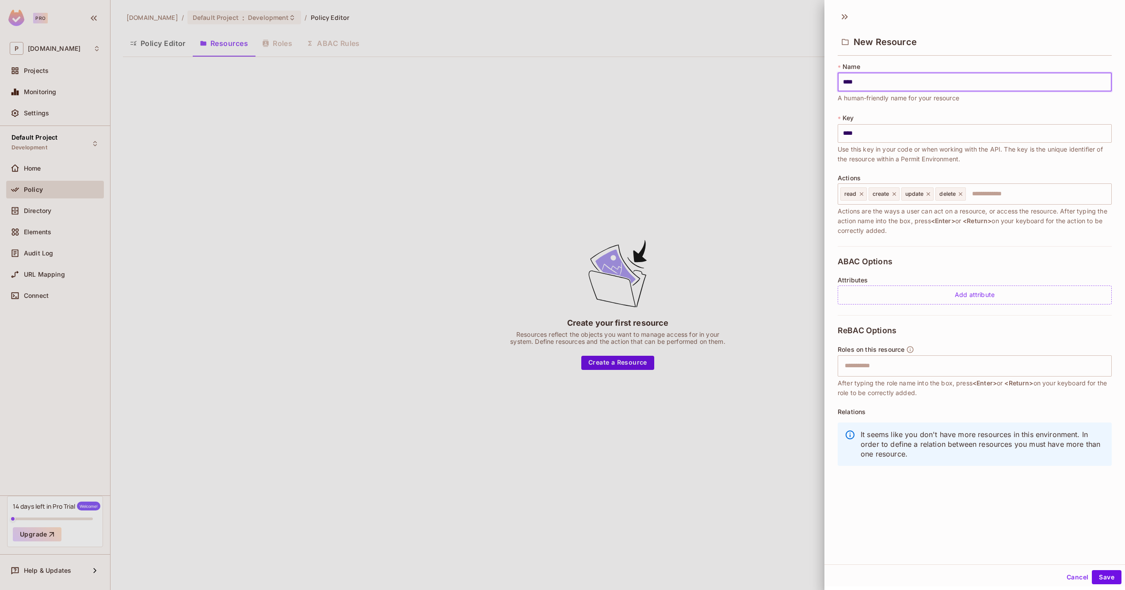
click at [861, 87] on input "****" at bounding box center [975, 82] width 274 height 19
click at [902, 131] on input "****" at bounding box center [975, 133] width 274 height 19
click at [1098, 575] on button "Save" at bounding box center [1107, 577] width 30 height 14
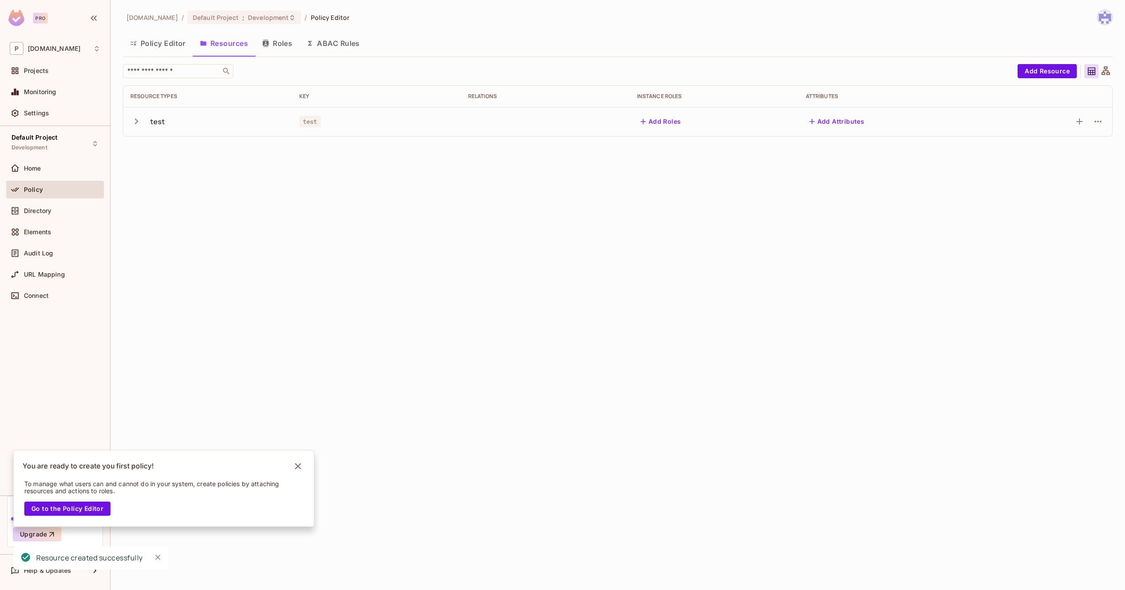
scroll to position [0, 0]
click at [1071, 119] on div at bounding box center [1052, 121] width 105 height 14
click at [1074, 119] on icon "button" at bounding box center [1079, 121] width 11 height 11
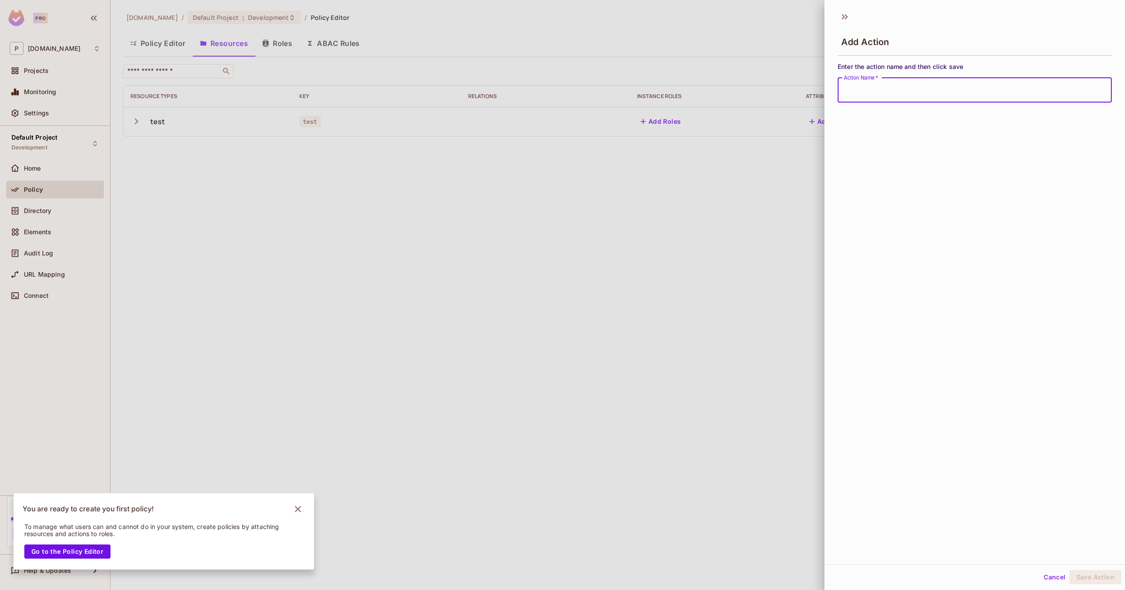
click at [664, 137] on div at bounding box center [562, 295] width 1125 height 590
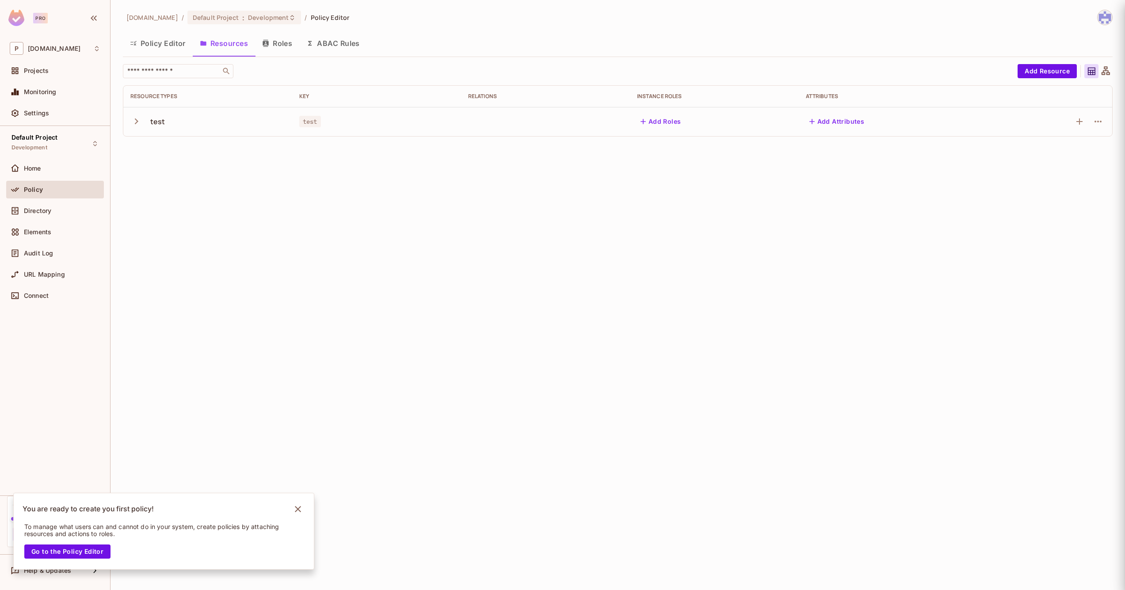
scroll to position [0, 0]
click at [524, 118] on td at bounding box center [545, 121] width 169 height 29
drag, startPoint x: 452, startPoint y: 125, endPoint x: 590, endPoint y: 118, distance: 138.5
click at [454, 125] on div "test" at bounding box center [376, 121] width 155 height 9
click at [1110, 76] on icon at bounding box center [1105, 71] width 11 height 11
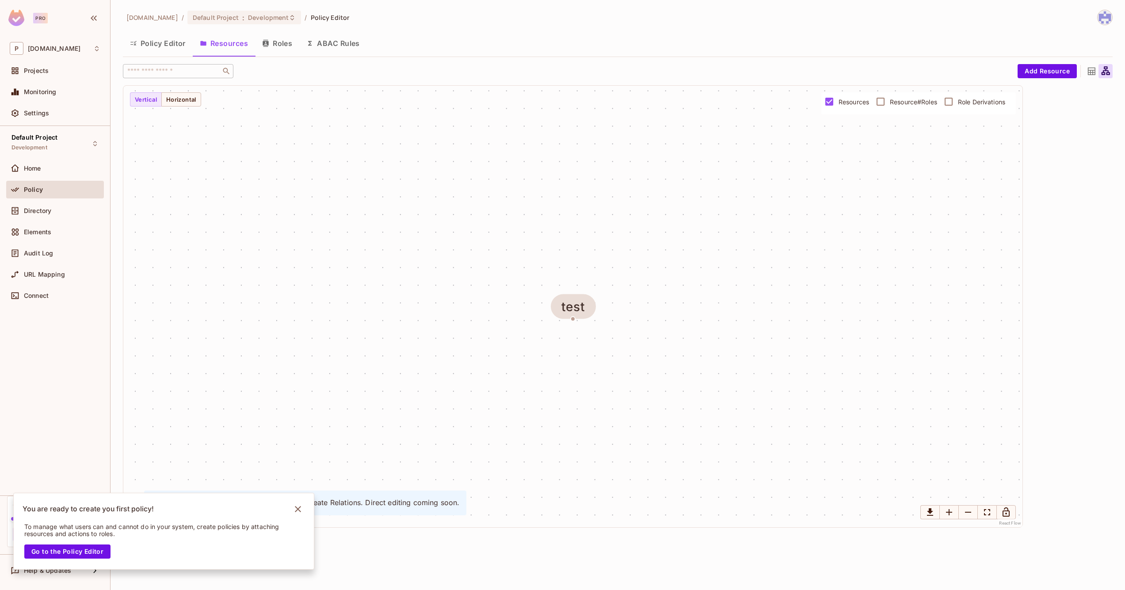
click at [1099, 75] on div at bounding box center [1105, 71] width 14 height 14
click at [1085, 73] on div at bounding box center [1091, 71] width 14 height 14
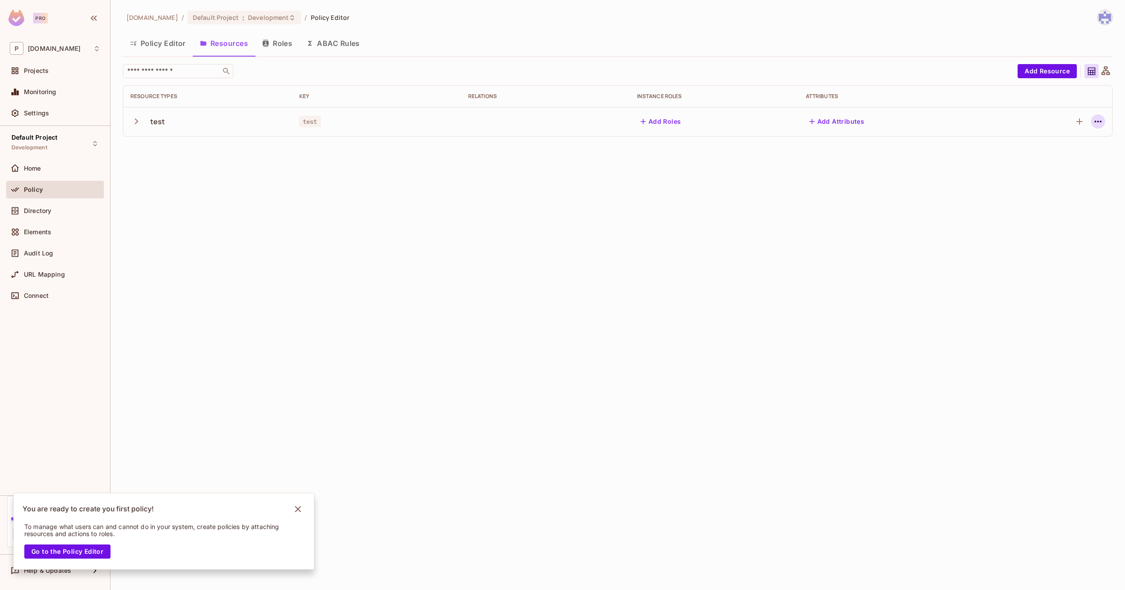
click at [1101, 120] on icon "button" at bounding box center [1098, 121] width 11 height 11
click at [1074, 153] on div "Edit Resource" at bounding box center [1060, 156] width 42 height 9
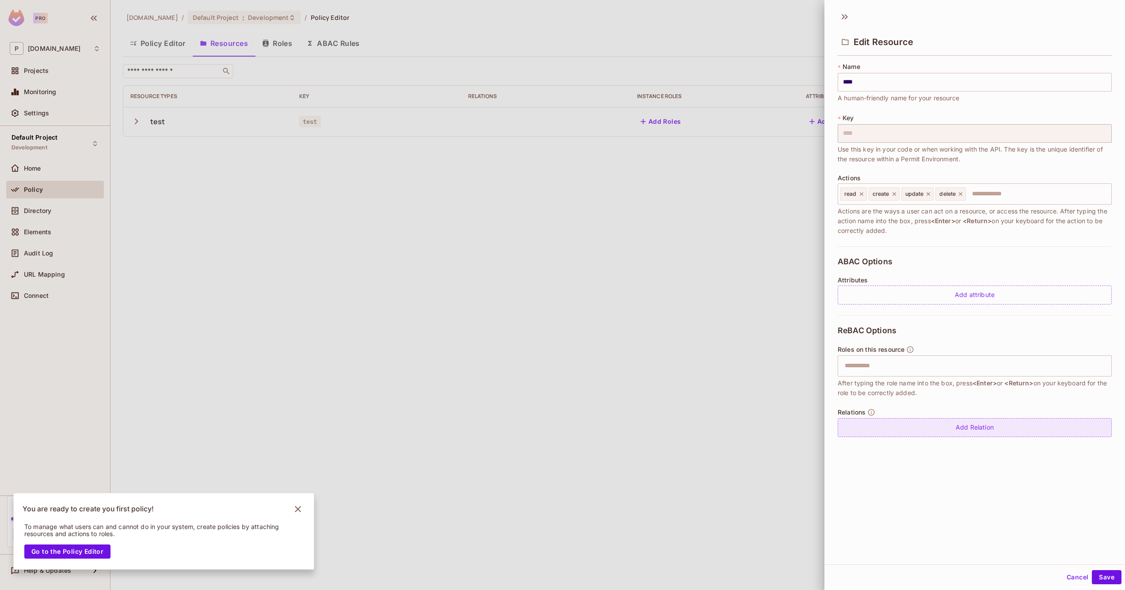
click at [967, 430] on div "Add Relation" at bounding box center [975, 427] width 274 height 19
click at [1088, 564] on div "Edit Resource * Name **** ​ A human-friendly name for your resource * Key **** …" at bounding box center [974, 293] width 301 height 586
click at [1074, 575] on button "Cancel" at bounding box center [1077, 577] width 29 height 14
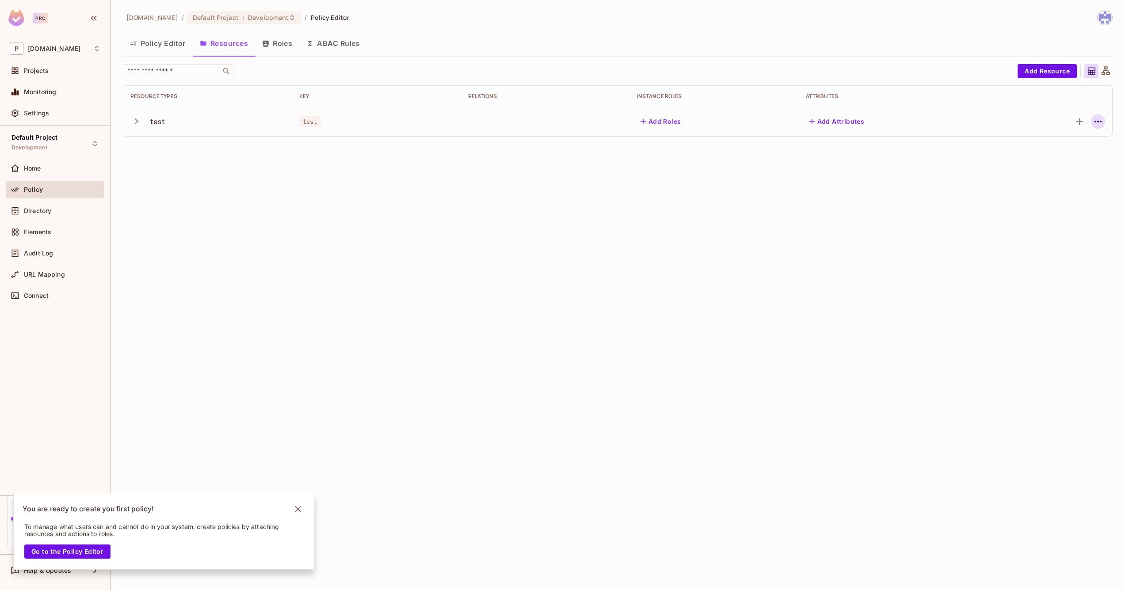
click at [1097, 122] on icon "button" at bounding box center [1098, 121] width 11 height 11
click at [1072, 173] on div "Delete Resource" at bounding box center [1063, 175] width 49 height 9
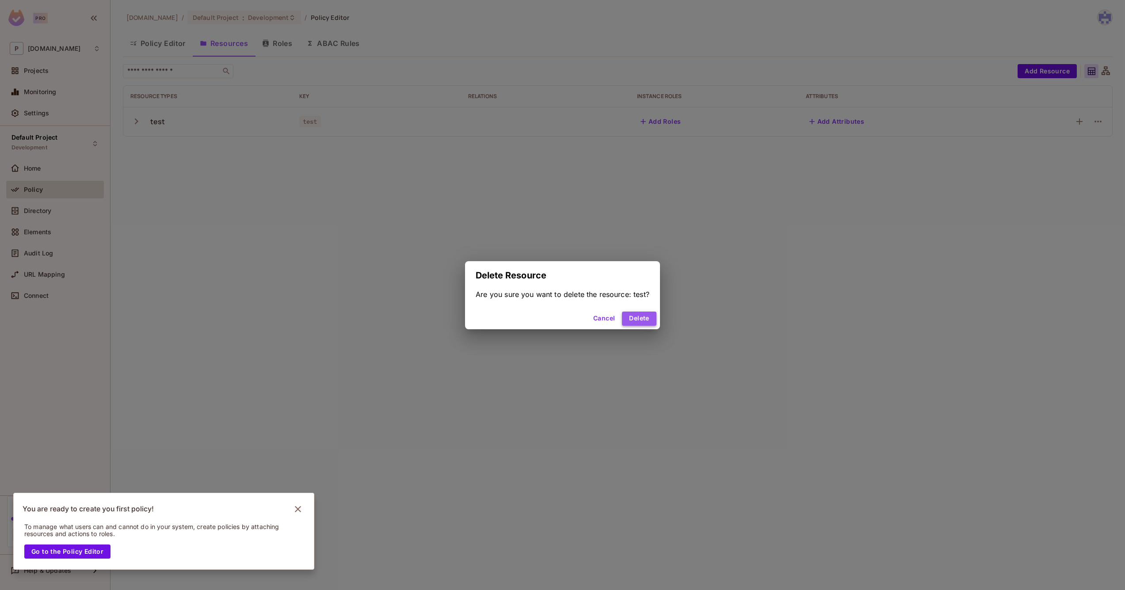
drag, startPoint x: 642, startPoint y: 314, endPoint x: 649, endPoint y: 314, distance: 6.6
click at [642, 314] on button "Delete" at bounding box center [639, 319] width 34 height 14
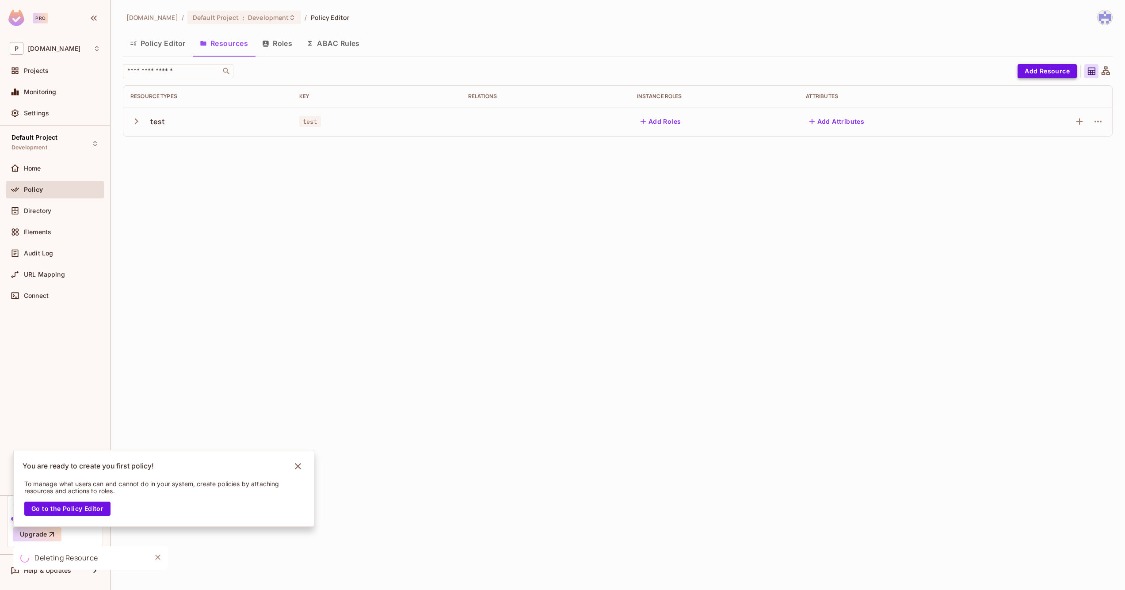
click at [1036, 74] on button "Add Resource" at bounding box center [1046, 71] width 59 height 14
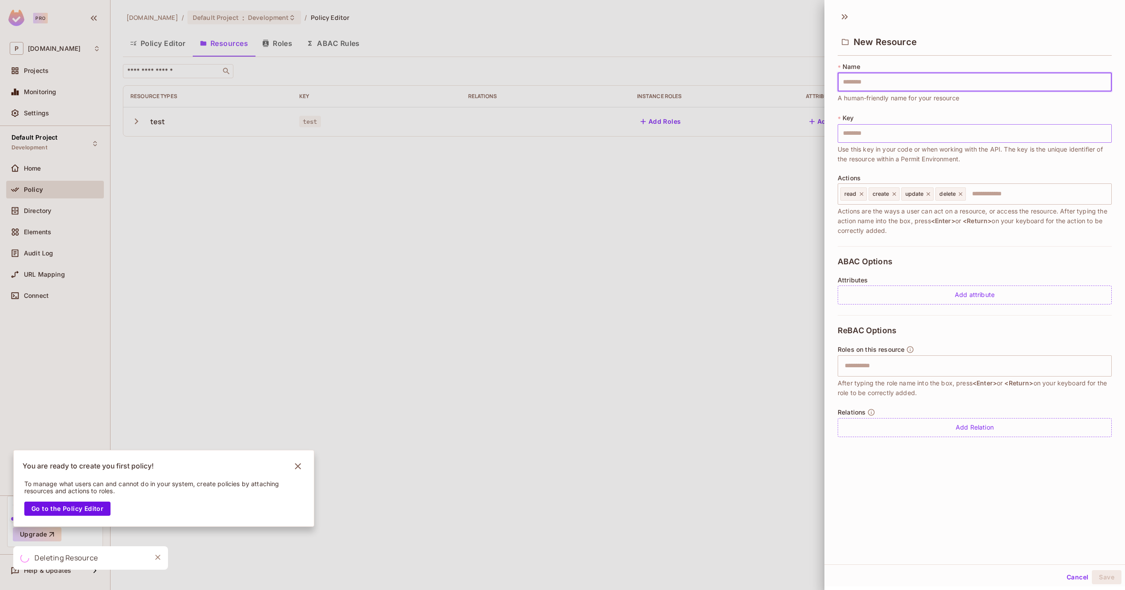
type input "*"
type input "**"
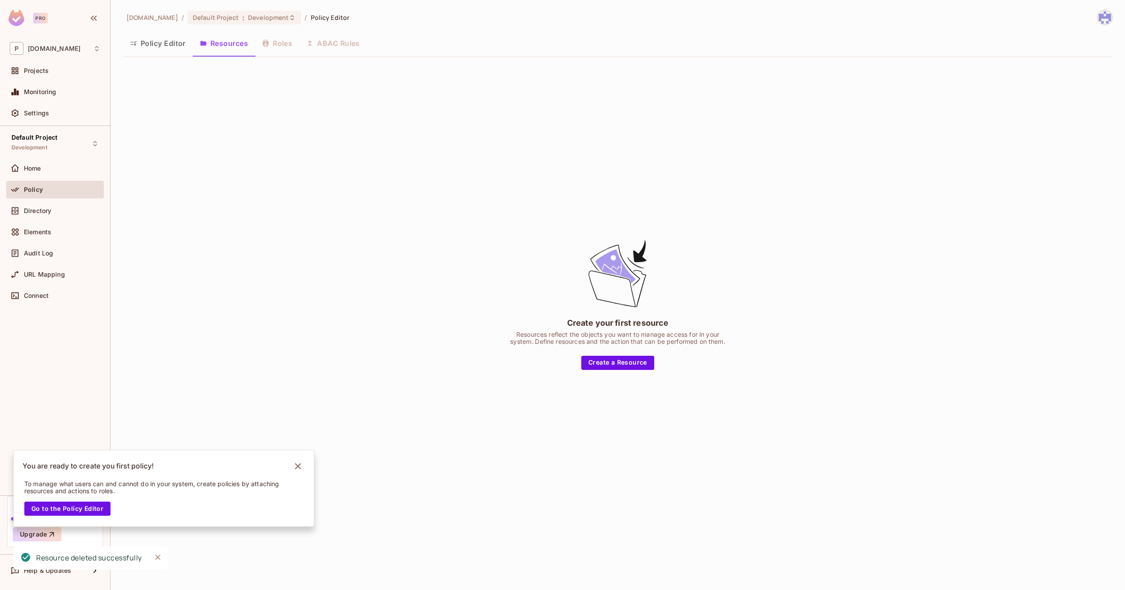
drag, startPoint x: 785, startPoint y: 279, endPoint x: 792, endPoint y: 277, distance: 7.0
click at [785, 279] on div "Create your first resource Resources reflect the objects you want to manage acc…" at bounding box center [618, 304] width 990 height 480
